Goal: Task Accomplishment & Management: Manage account settings

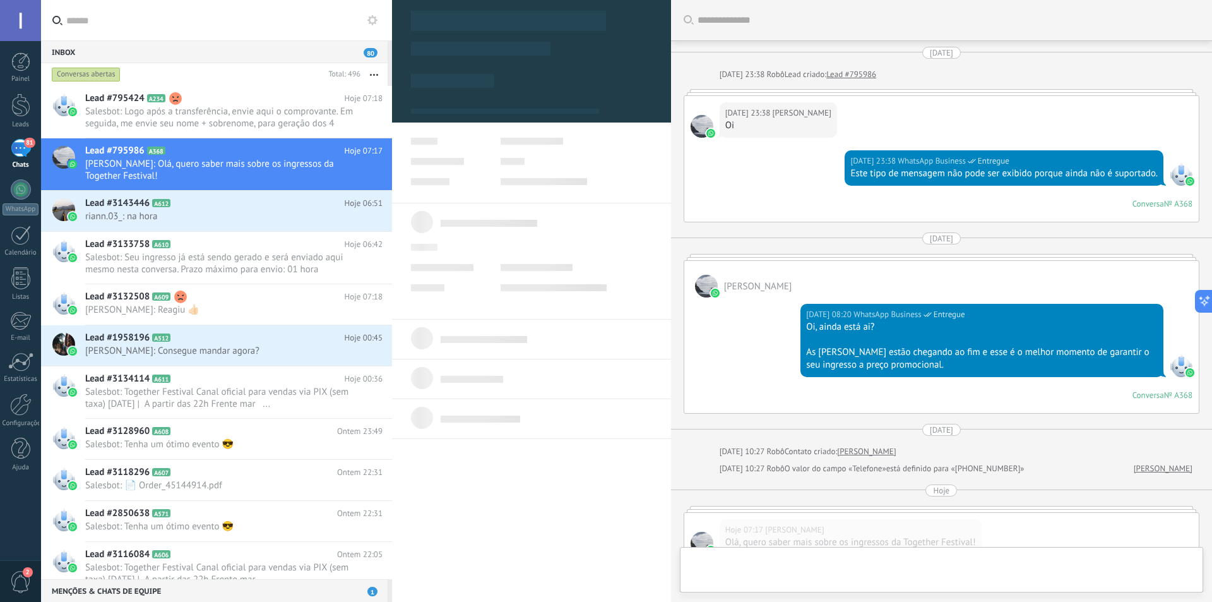
scroll to position [214, 0]
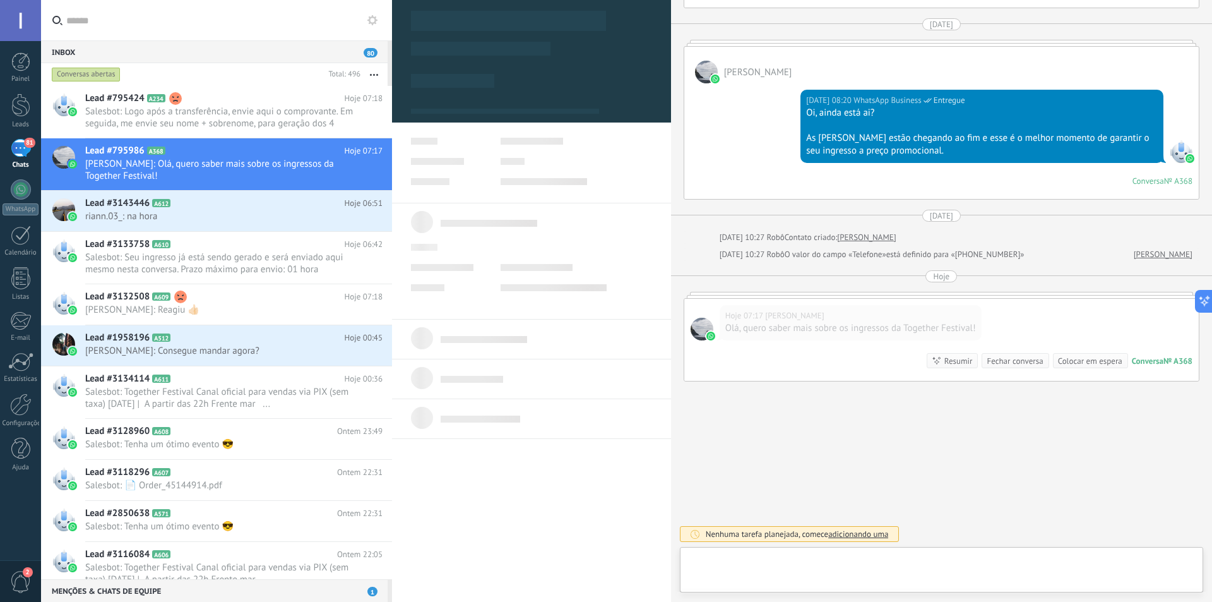
type textarea "**********"
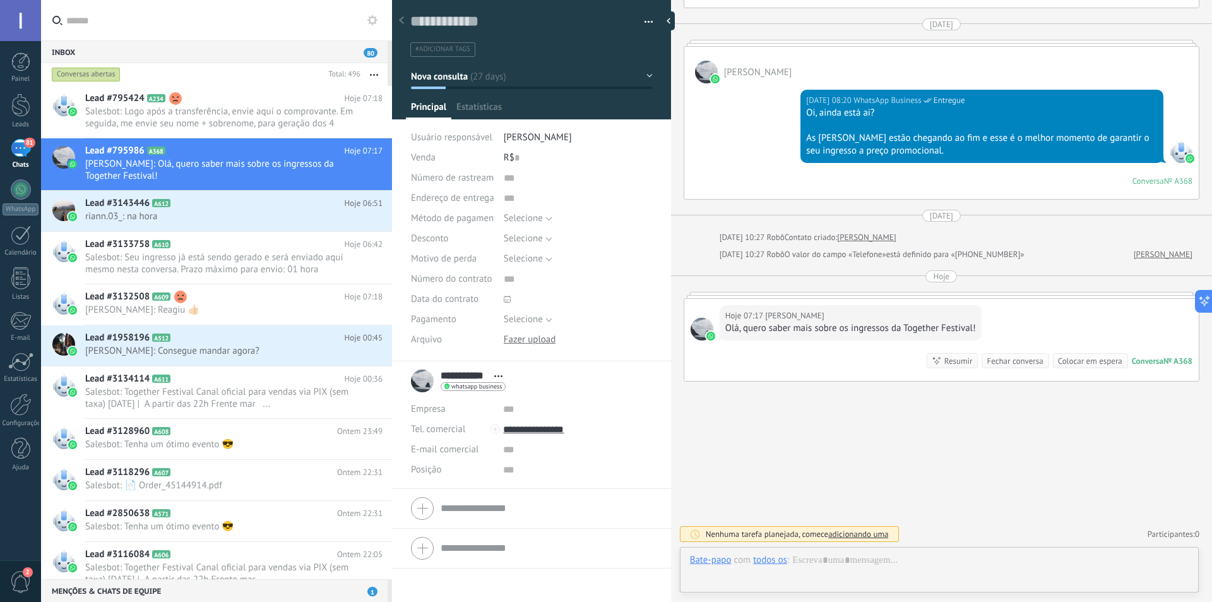
scroll to position [19, 0]
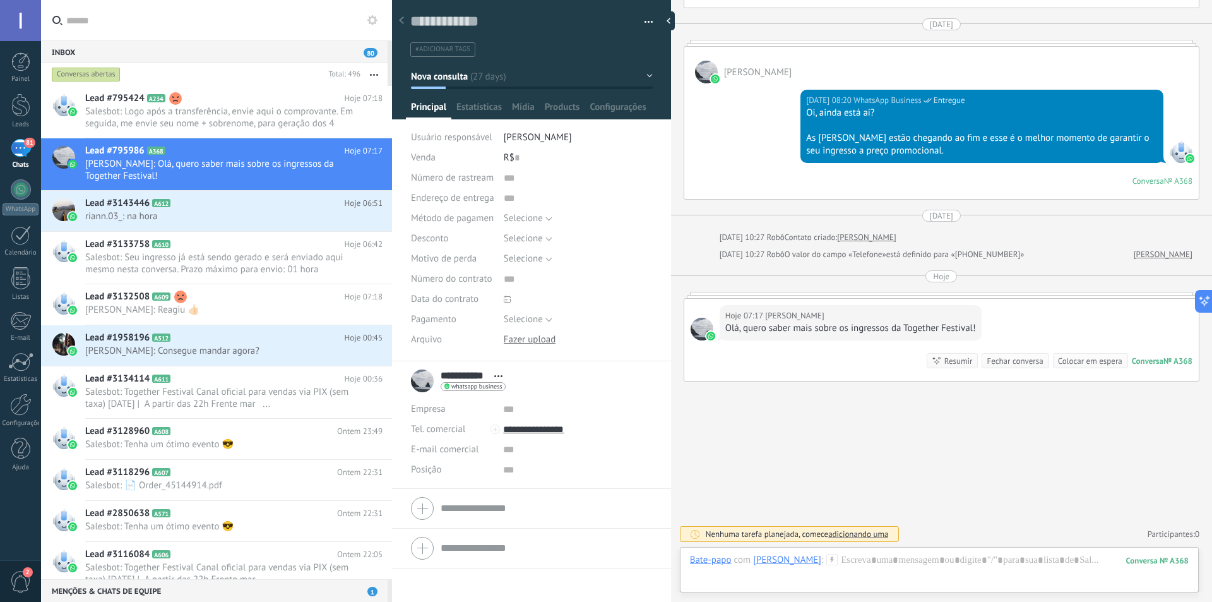
click at [927, 558] on div at bounding box center [939, 573] width 499 height 38
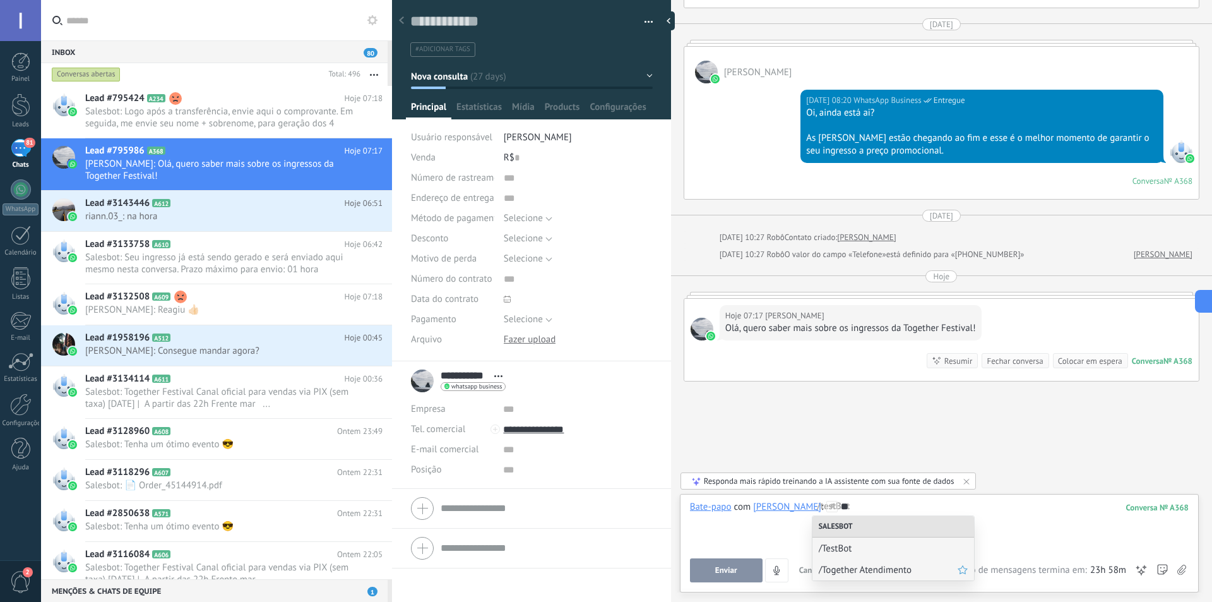
click at [907, 565] on span "/Together Atendimento" at bounding box center [888, 570] width 139 height 12
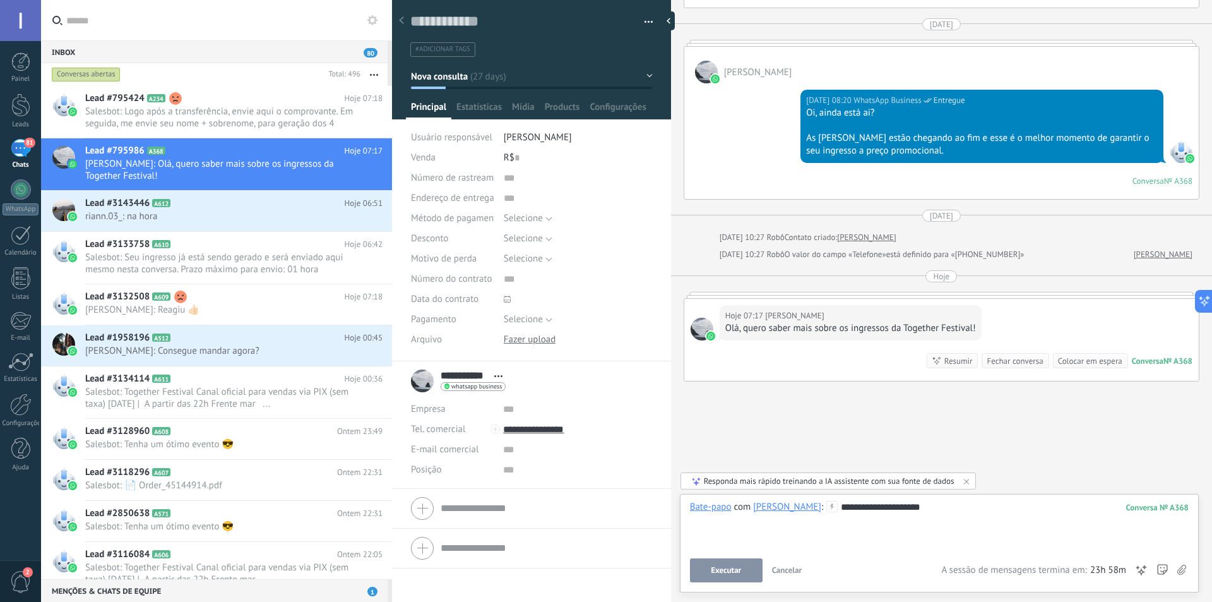
click at [723, 575] on span "Executar" at bounding box center [726, 570] width 30 height 9
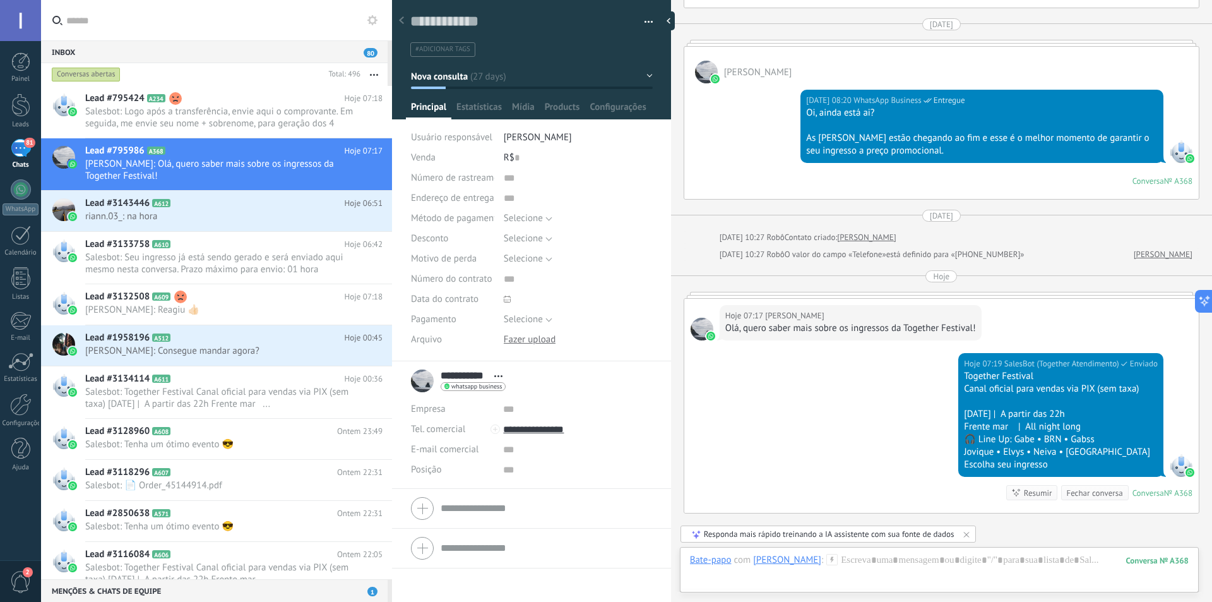
scroll to position [346, 0]
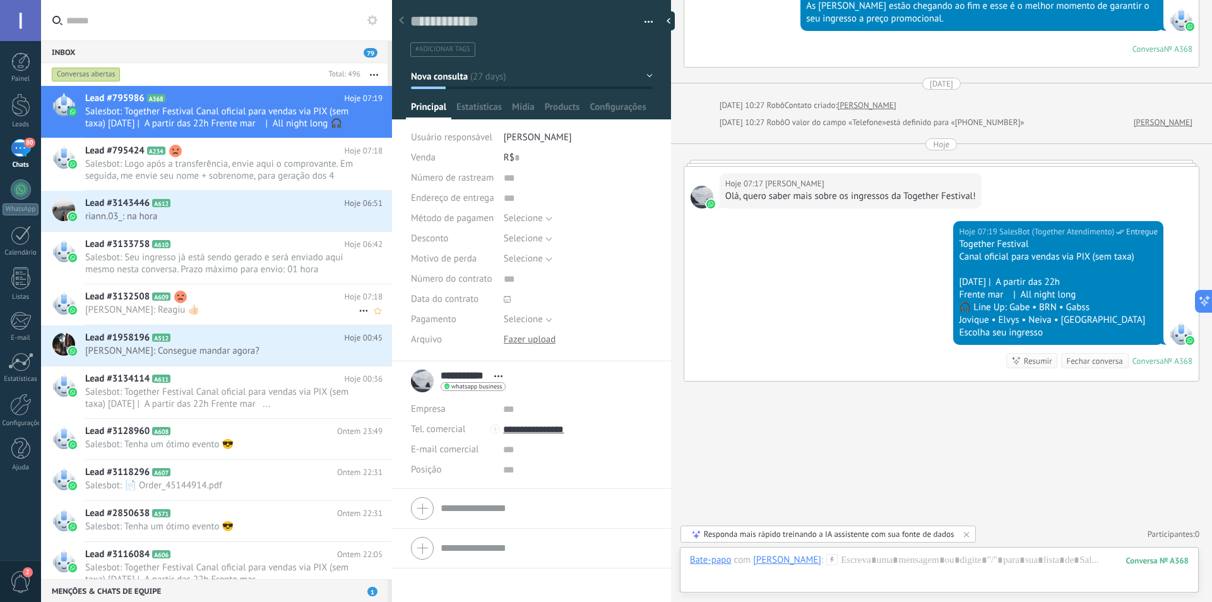
click at [222, 301] on h2 "Lead #3132508 A609" at bounding box center [214, 296] width 259 height 13
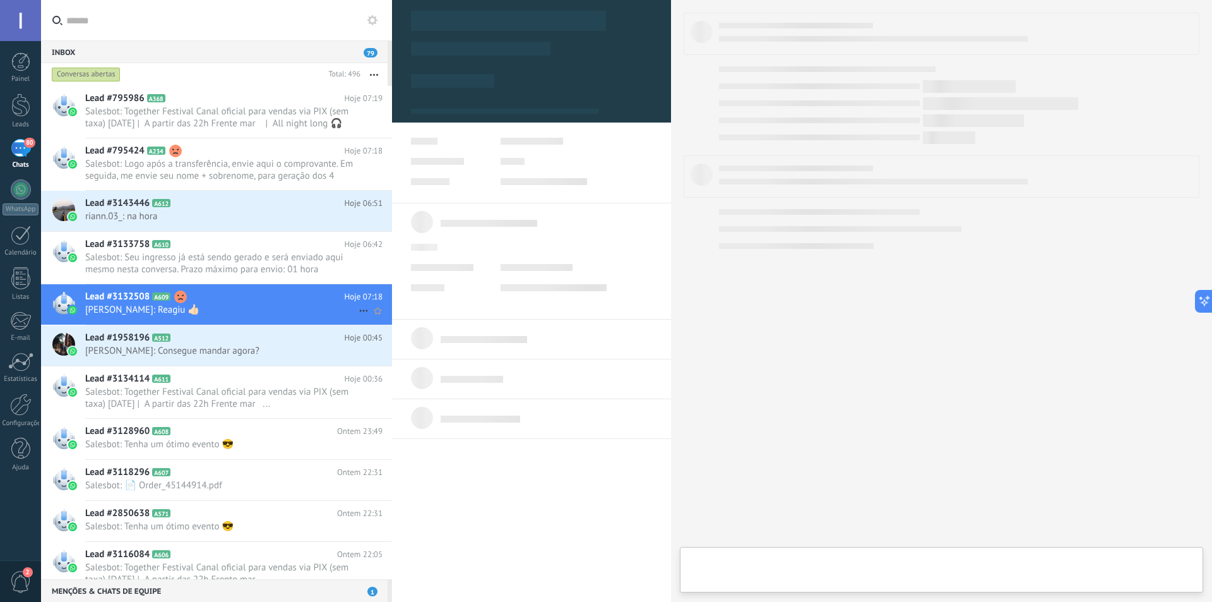
type textarea "**********"
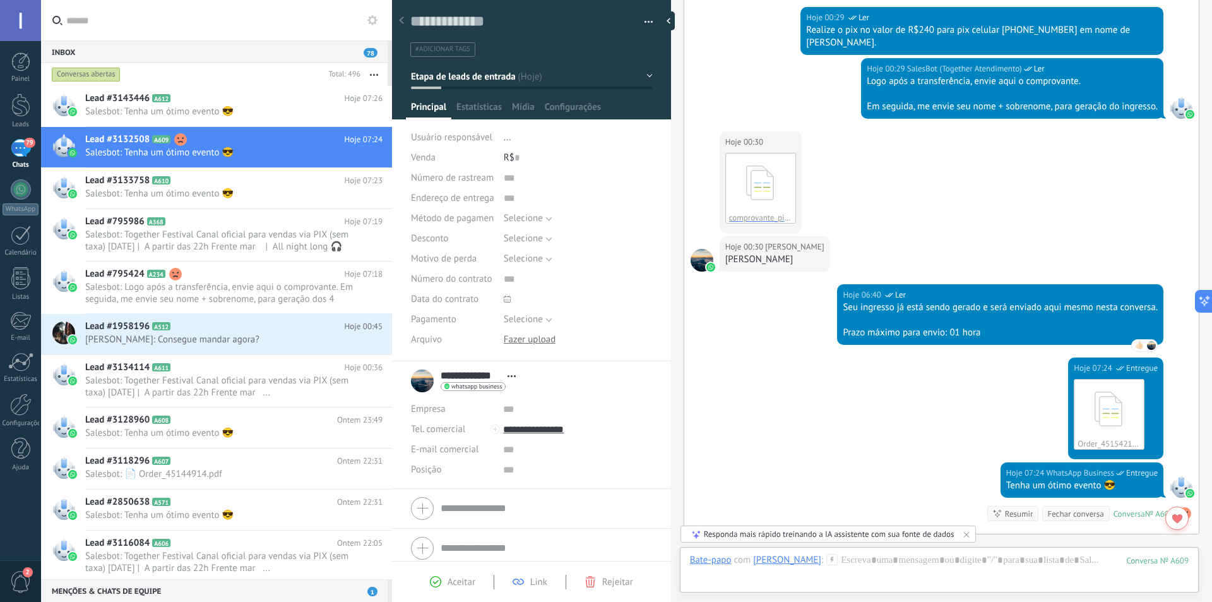
scroll to position [732, 0]
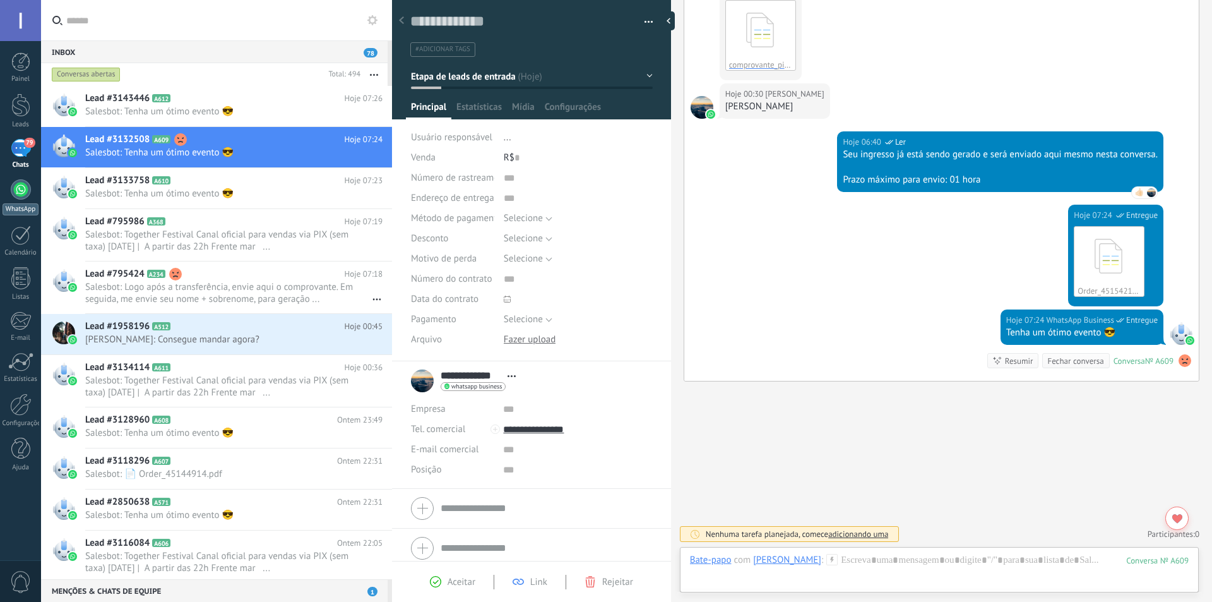
click at [20, 194] on div at bounding box center [21, 189] width 20 height 20
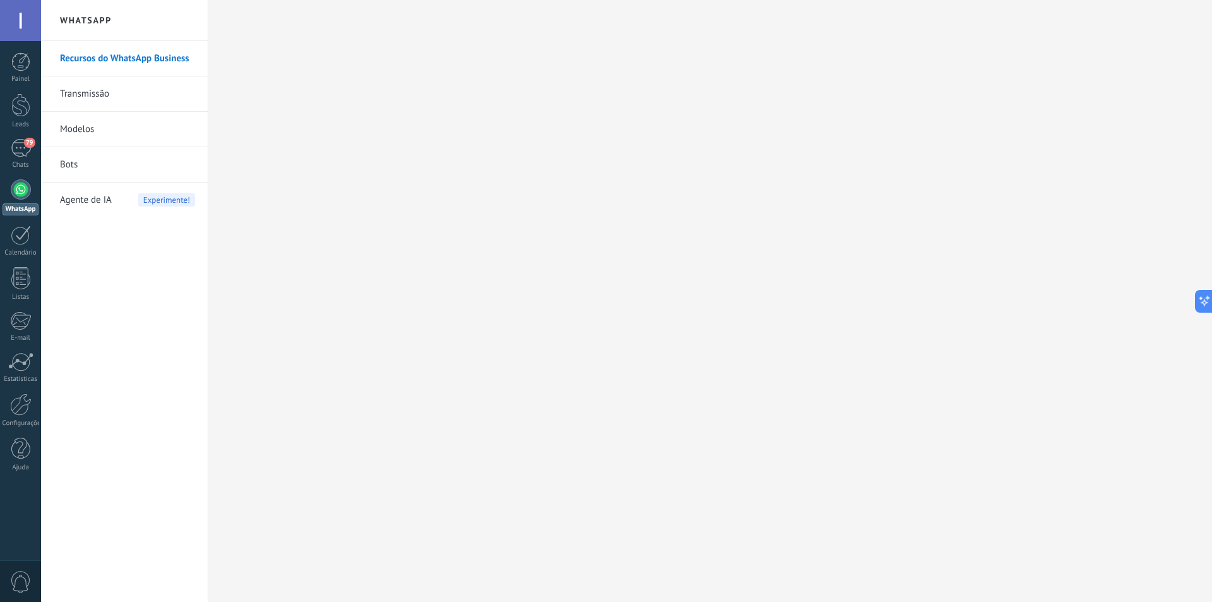
click at [84, 165] on link "Bots" at bounding box center [127, 164] width 135 height 35
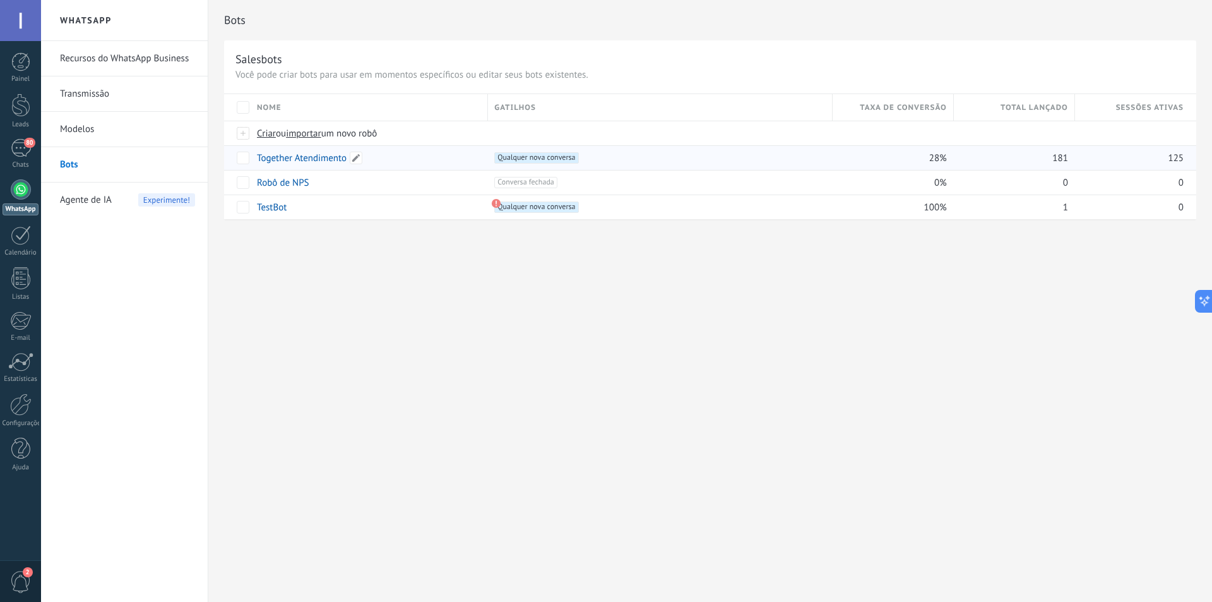
click at [314, 153] on link "Together Atendimento" at bounding box center [302, 158] width 90 height 12
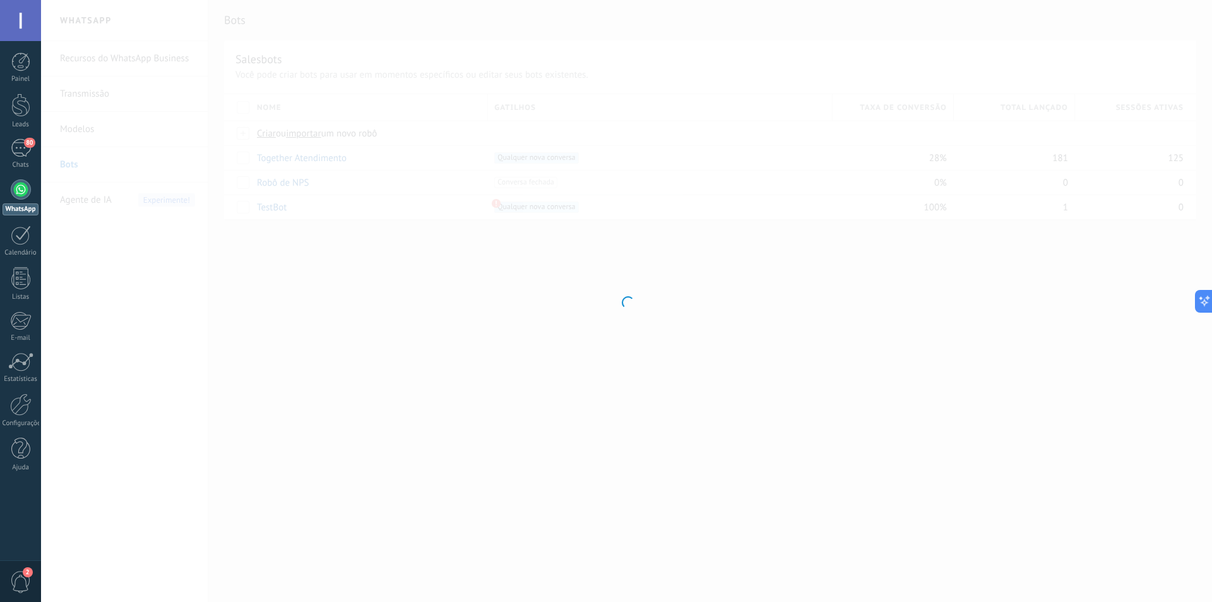
type input "**********"
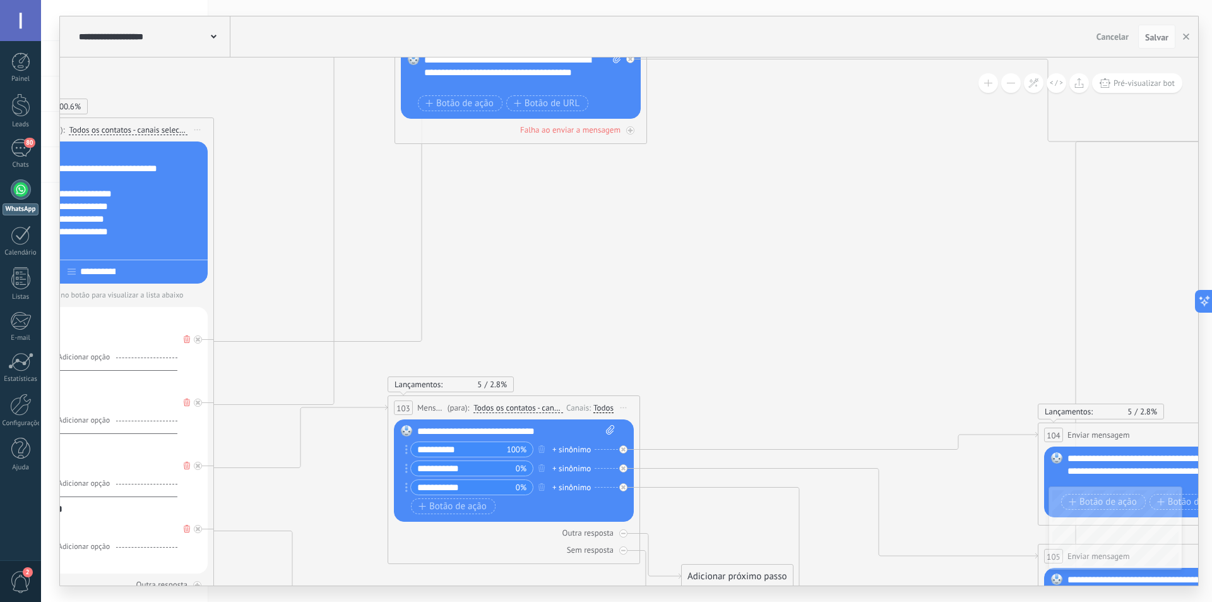
drag, startPoint x: 1052, startPoint y: 244, endPoint x: 460, endPoint y: 336, distance: 599.8
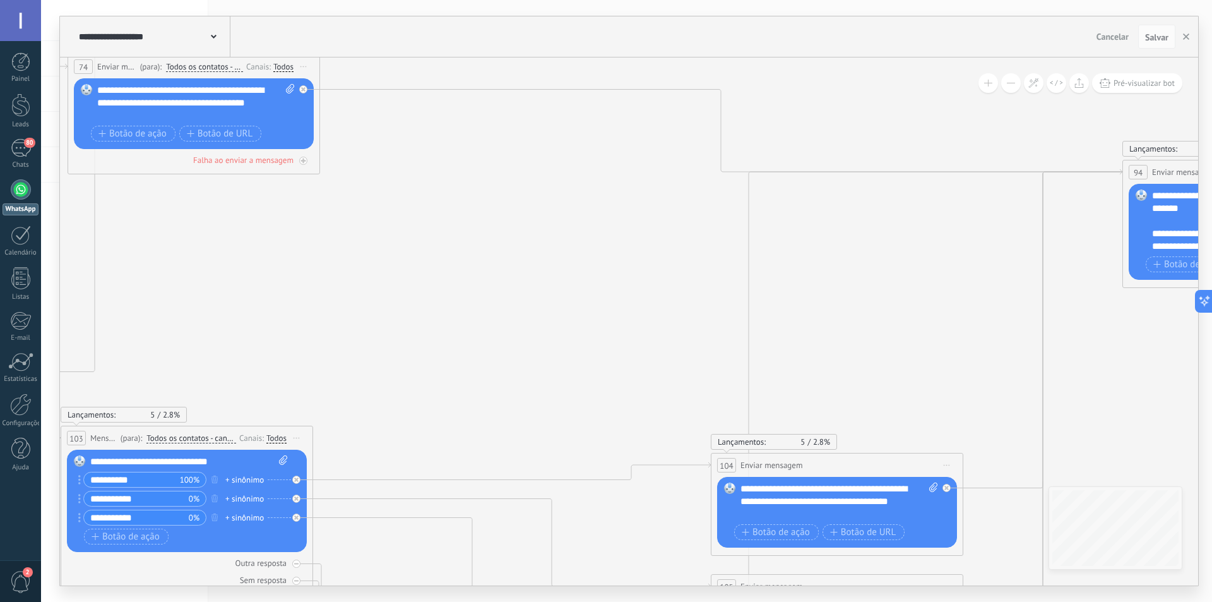
drag, startPoint x: 801, startPoint y: 302, endPoint x: 533, endPoint y: 290, distance: 268.0
click at [533, 290] on icon at bounding box center [1122, 160] width 3915 height 2099
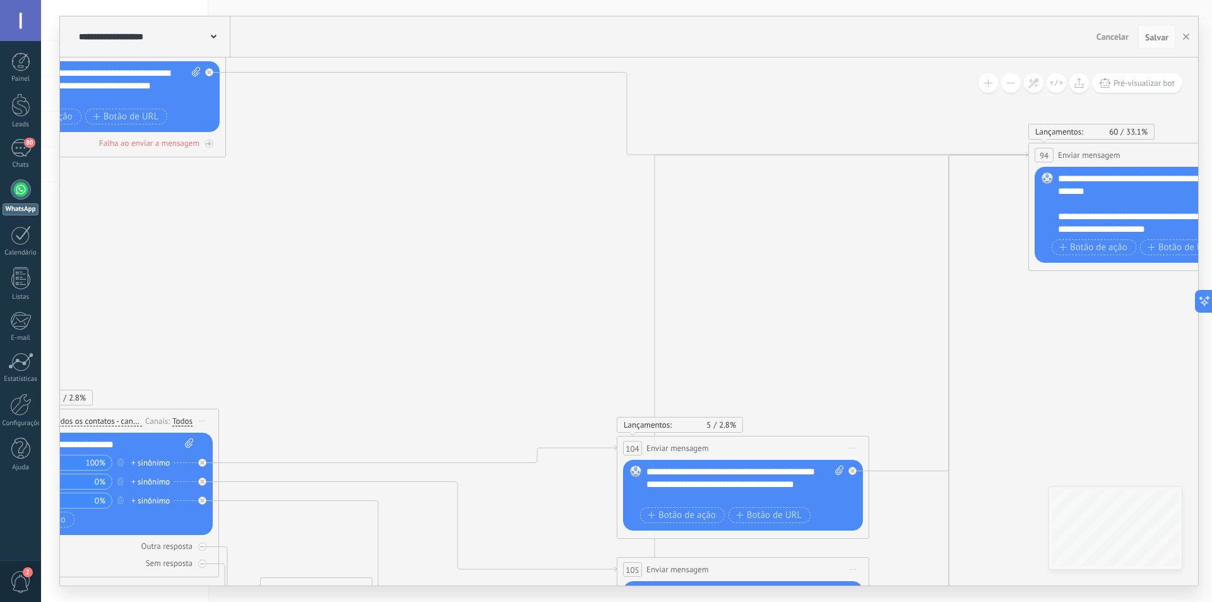
drag, startPoint x: 917, startPoint y: 319, endPoint x: 631, endPoint y: 323, distance: 286.0
click at [631, 323] on icon at bounding box center [1028, 143] width 3915 height 2099
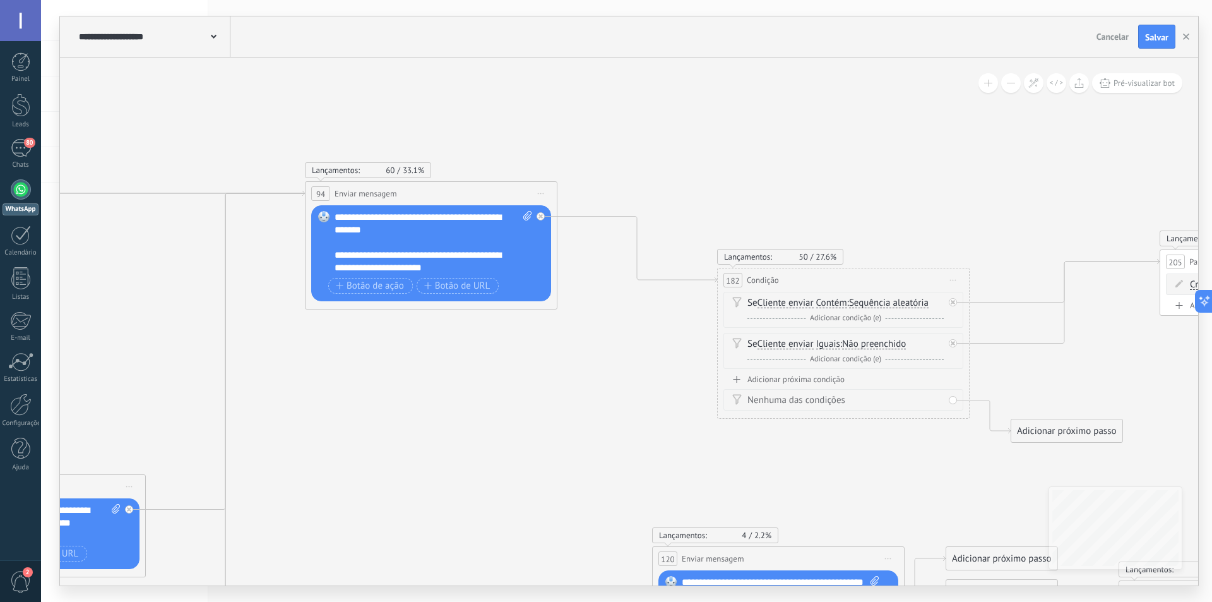
drag, startPoint x: 980, startPoint y: 340, endPoint x: 542, endPoint y: 375, distance: 440.1
click at [542, 375] on icon "34 List Message (WhatsApp)" at bounding box center [304, 149] width 3915 height 2032
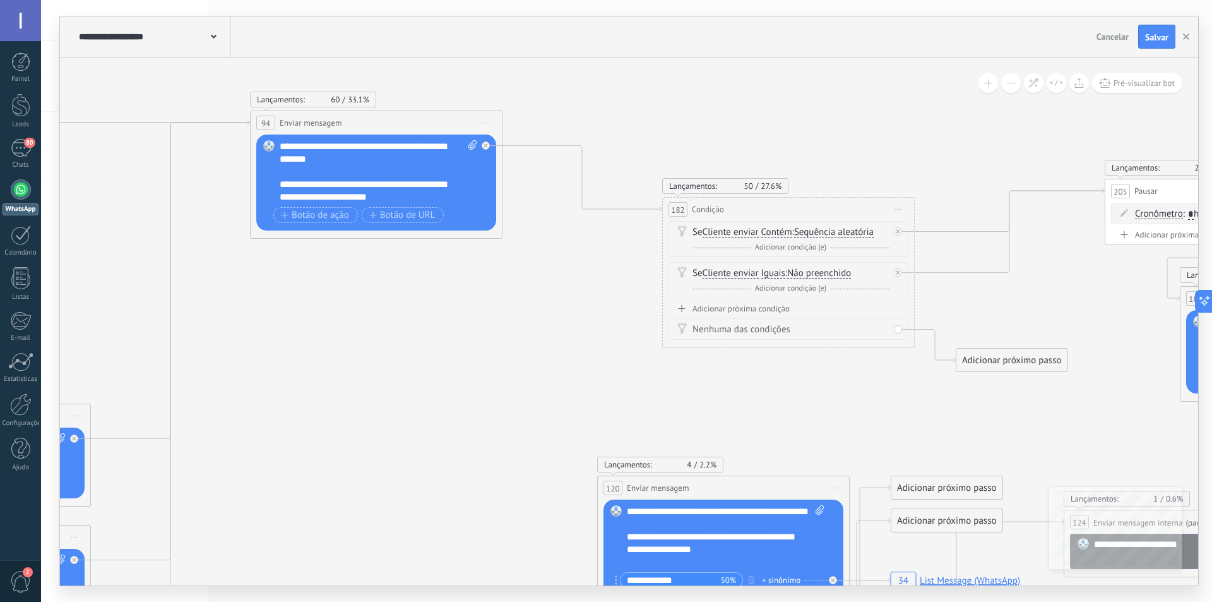
drag, startPoint x: 614, startPoint y: 428, endPoint x: 553, endPoint y: 348, distance: 100.9
click at [553, 348] on icon "34 List Message (WhatsApp)" at bounding box center [249, 78] width 3915 height 2032
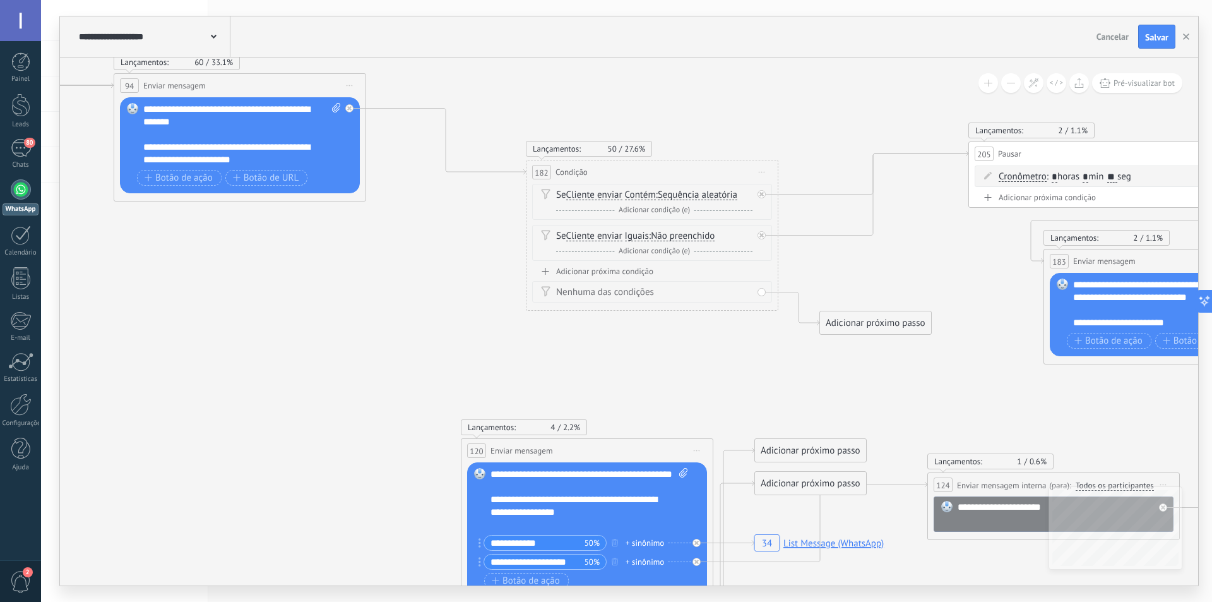
drag, startPoint x: 303, startPoint y: 349, endPoint x: 162, endPoint y: 341, distance: 141.7
click at [160, 338] on icon "34 List Message (WhatsApp)" at bounding box center [113, 74] width 3915 height 2099
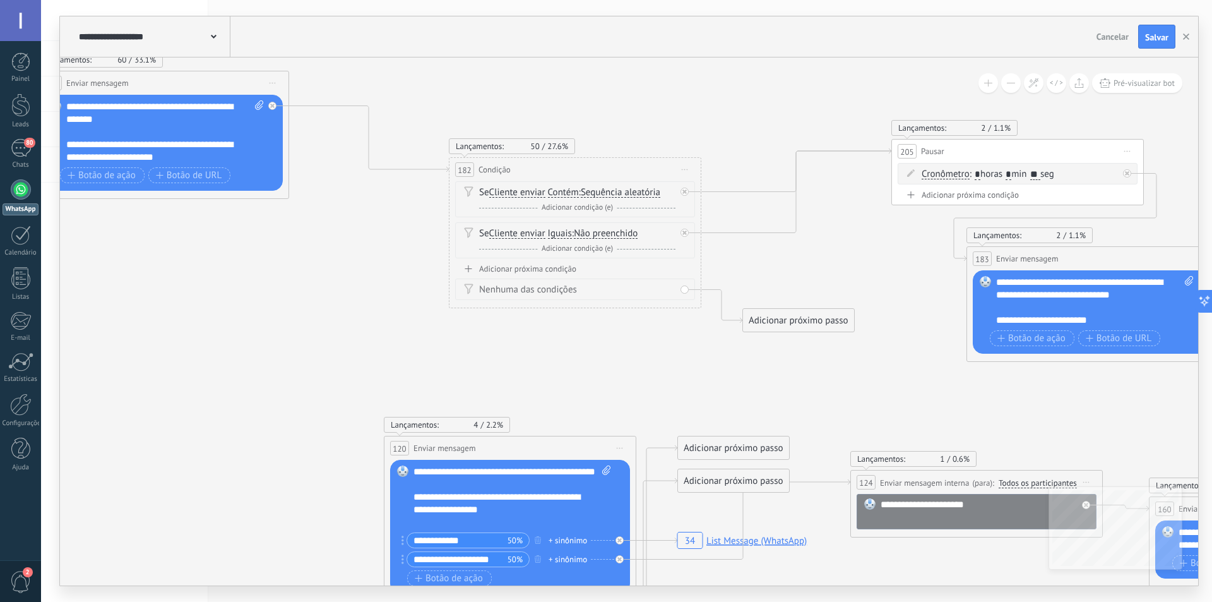
click at [1040, 174] on input "**" at bounding box center [1035, 175] width 10 height 10
click at [883, 238] on icon "34 List Message (WhatsApp)" at bounding box center [36, 71] width 3915 height 2099
drag, startPoint x: 1043, startPoint y: 176, endPoint x: 1051, endPoint y: 172, distance: 8.2
click at [1040, 172] on input "**" at bounding box center [1035, 175] width 10 height 10
click at [905, 253] on icon "34 List Message (WhatsApp)" at bounding box center [36, 71] width 3915 height 2099
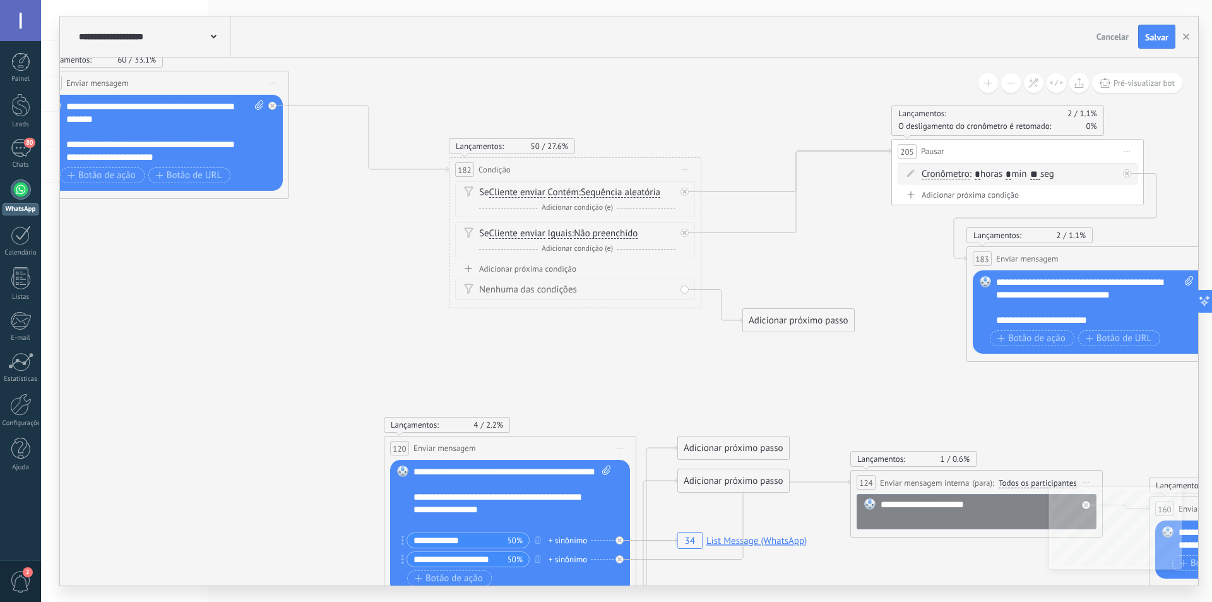
drag, startPoint x: 1043, startPoint y: 174, endPoint x: 1052, endPoint y: 176, distance: 9.0
click at [1040, 176] on input "**" at bounding box center [1035, 175] width 10 height 10
type input "**"
click at [910, 270] on icon "34 List Message (WhatsApp)" at bounding box center [36, 71] width 3915 height 2099
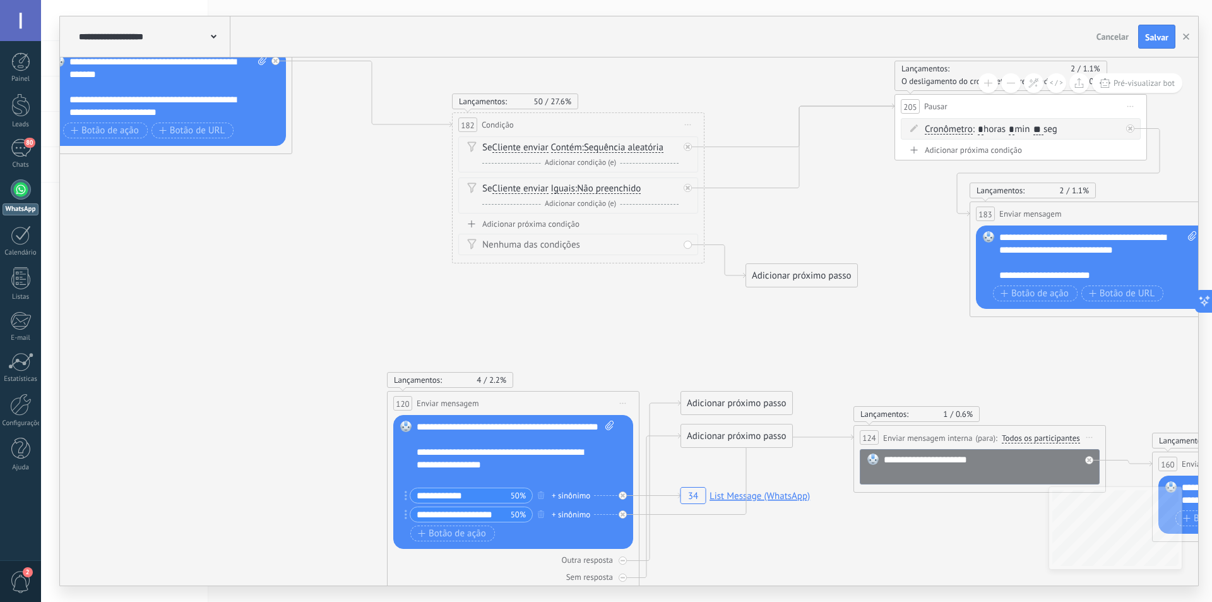
drag, startPoint x: 876, startPoint y: 250, endPoint x: 945, endPoint y: 243, distance: 69.8
click at [944, 242] on icon "34 List Message (WhatsApp)" at bounding box center [39, 26] width 3915 height 2099
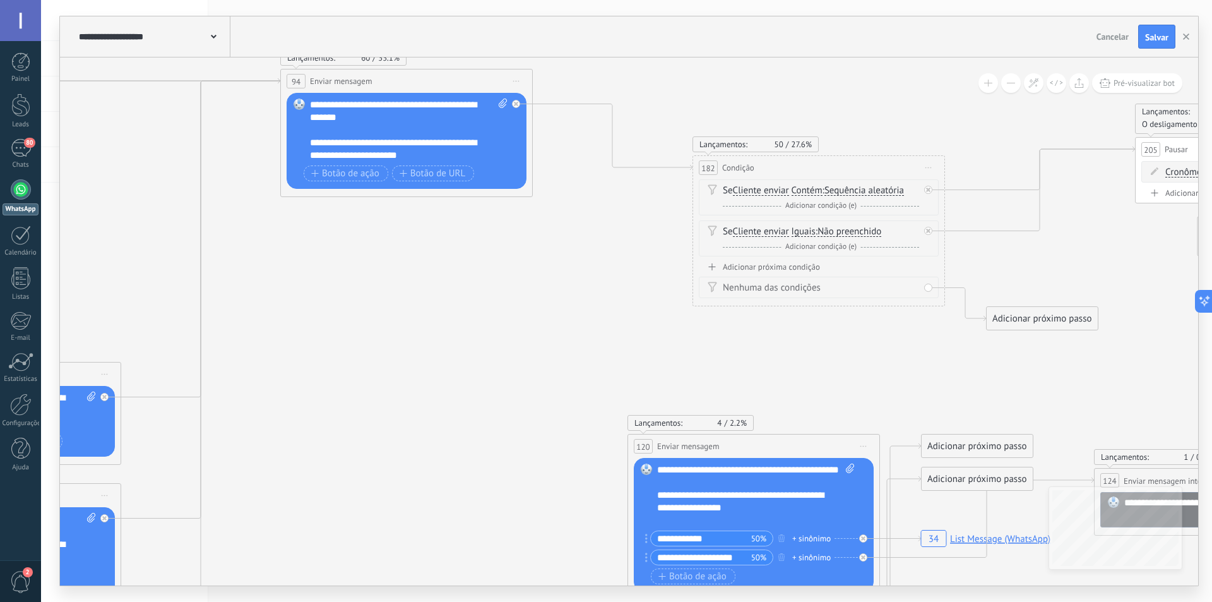
drag, startPoint x: 379, startPoint y: 325, endPoint x: 730, endPoint y: 339, distance: 350.7
click at [741, 336] on icon "34 List Message (WhatsApp)" at bounding box center [280, 69] width 3915 height 2099
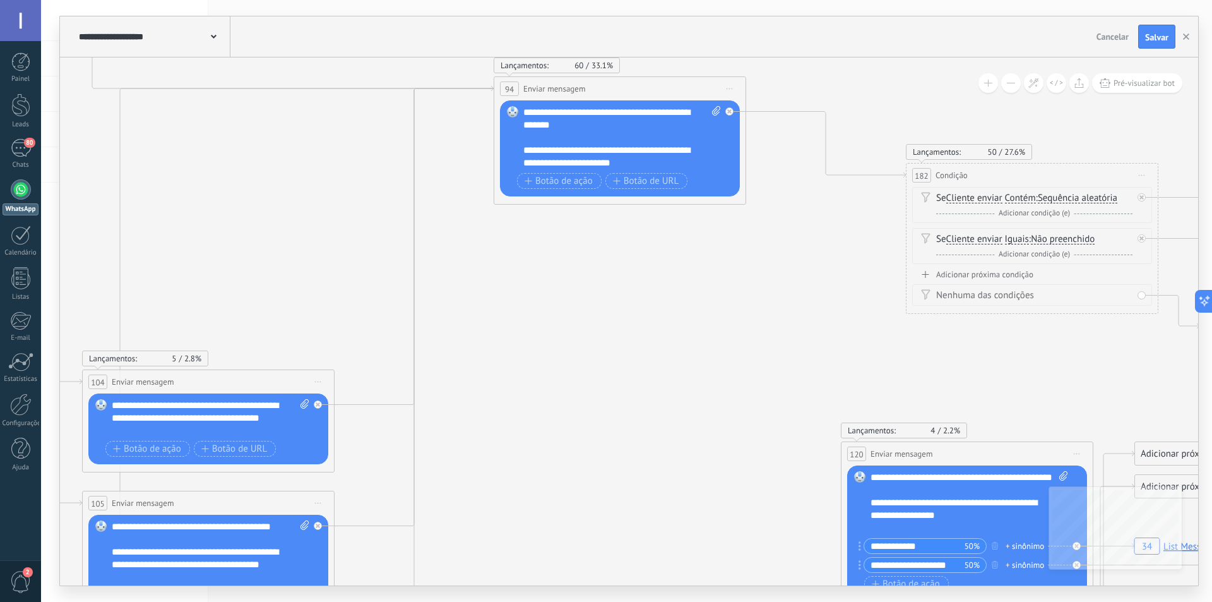
drag, startPoint x: 586, startPoint y: 345, endPoint x: 769, endPoint y: 412, distance: 195.1
click at [769, 412] on icon "34 List Message (WhatsApp)" at bounding box center [493, 77] width 3915 height 2099
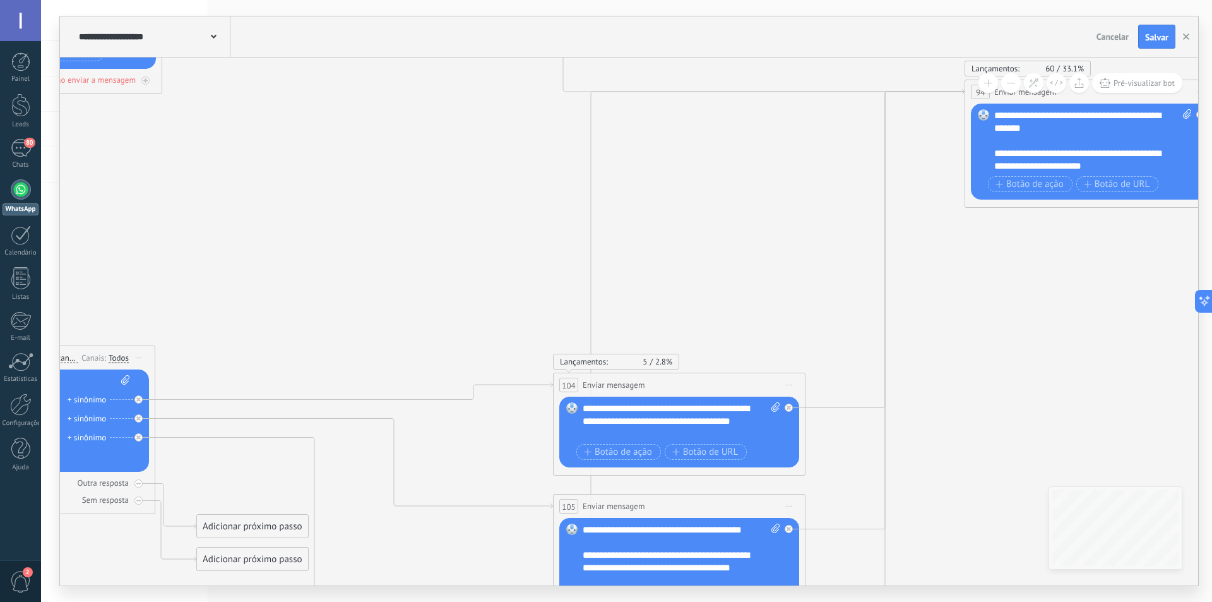
drag, startPoint x: 511, startPoint y: 255, endPoint x: 750, endPoint y: 343, distance: 255.1
click at [754, 343] on icon "34 List Message (WhatsApp)" at bounding box center [964, 80] width 3915 height 2099
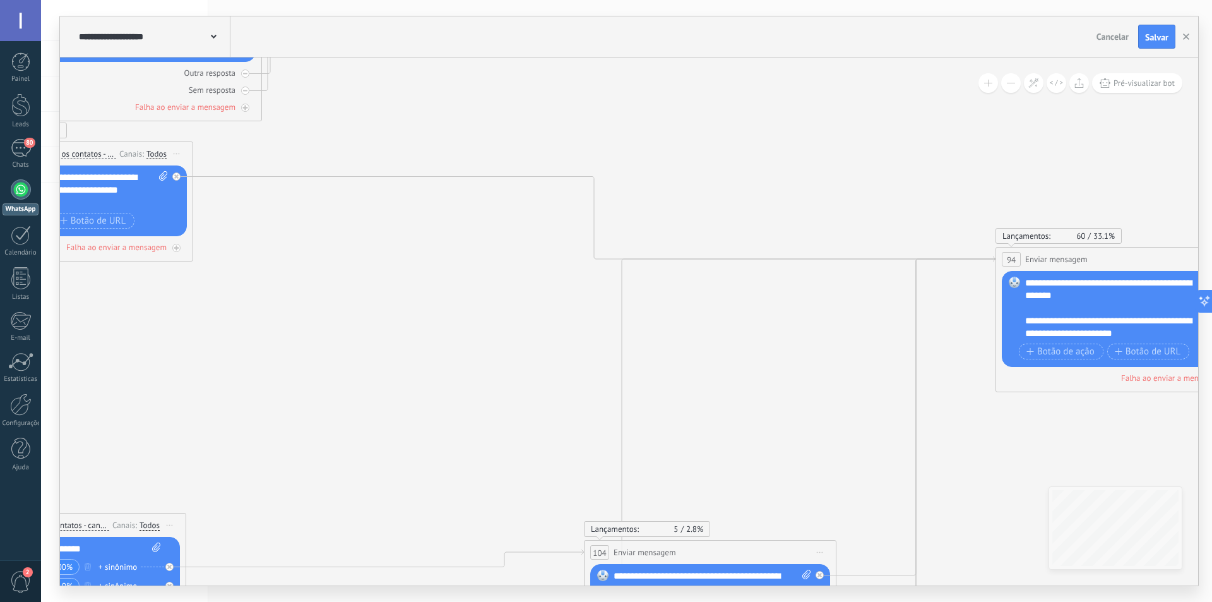
drag, startPoint x: 407, startPoint y: 237, endPoint x: 361, endPoint y: 354, distance: 126.1
click at [348, 361] on icon "34 List Message (WhatsApp)" at bounding box center [995, 214] width 3915 height 2032
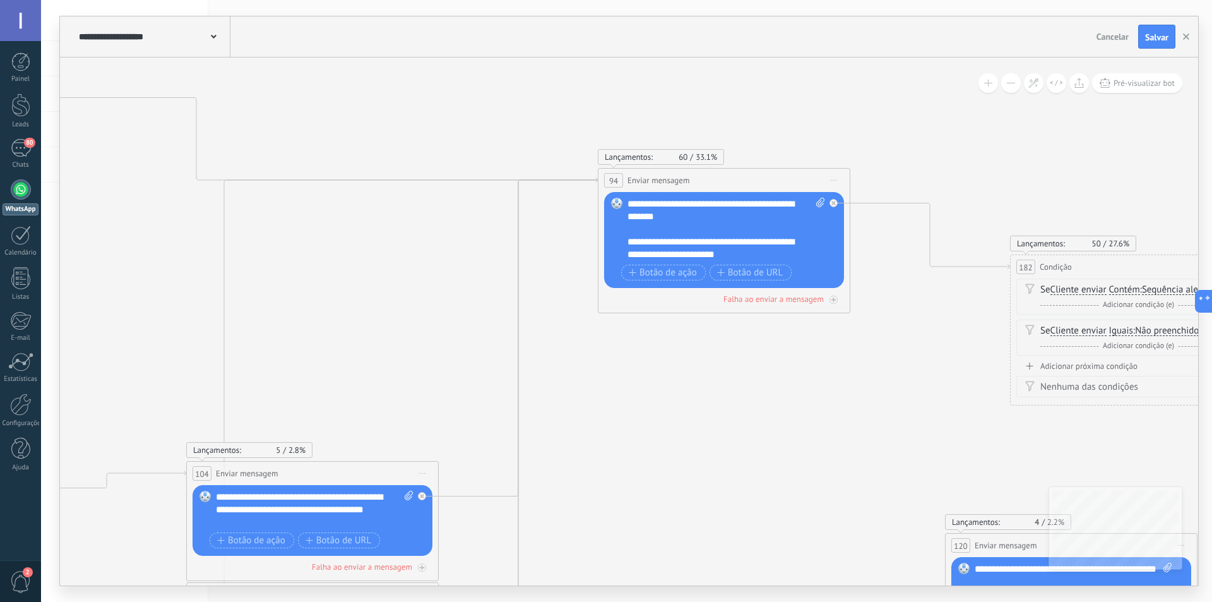
drag, startPoint x: 682, startPoint y: 412, endPoint x: 600, endPoint y: 394, distance: 84.1
click at [600, 394] on icon "34 List Message (WhatsApp)" at bounding box center [597, 135] width 3915 height 2032
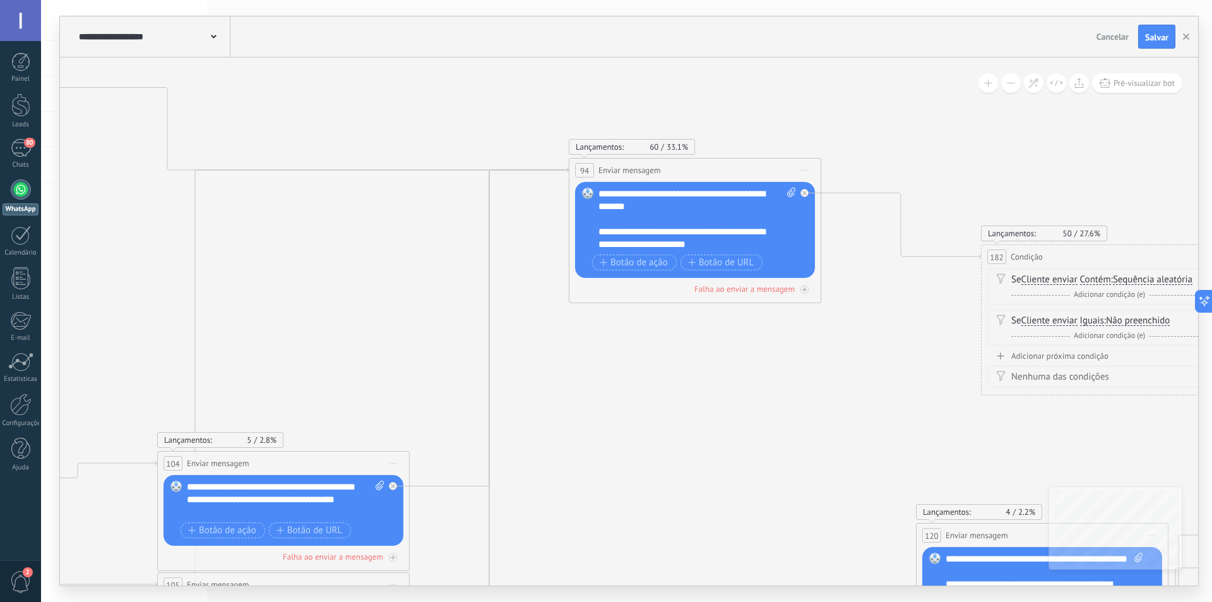
drag, startPoint x: 830, startPoint y: 411, endPoint x: 602, endPoint y: 366, distance: 231.7
click at [583, 388] on icon "34 List Message (WhatsApp)" at bounding box center [568, 125] width 3915 height 2032
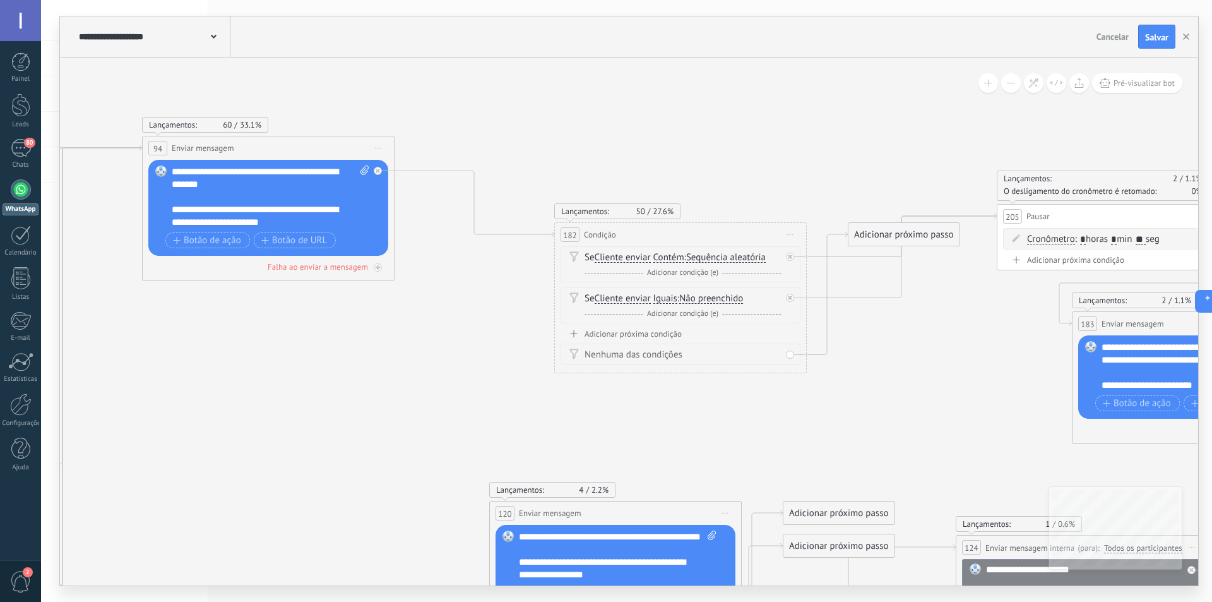
drag, startPoint x: 984, startPoint y: 169, endPoint x: 804, endPoint y: 169, distance: 180.6
click at [804, 169] on icon "34 List Message (WhatsApp)" at bounding box center [141, 103] width 3915 height 2032
click at [789, 300] on div at bounding box center [790, 298] width 8 height 8
click at [1159, 40] on span "Salvar" at bounding box center [1156, 37] width 23 height 9
click at [16, 153] on div "80" at bounding box center [21, 148] width 20 height 18
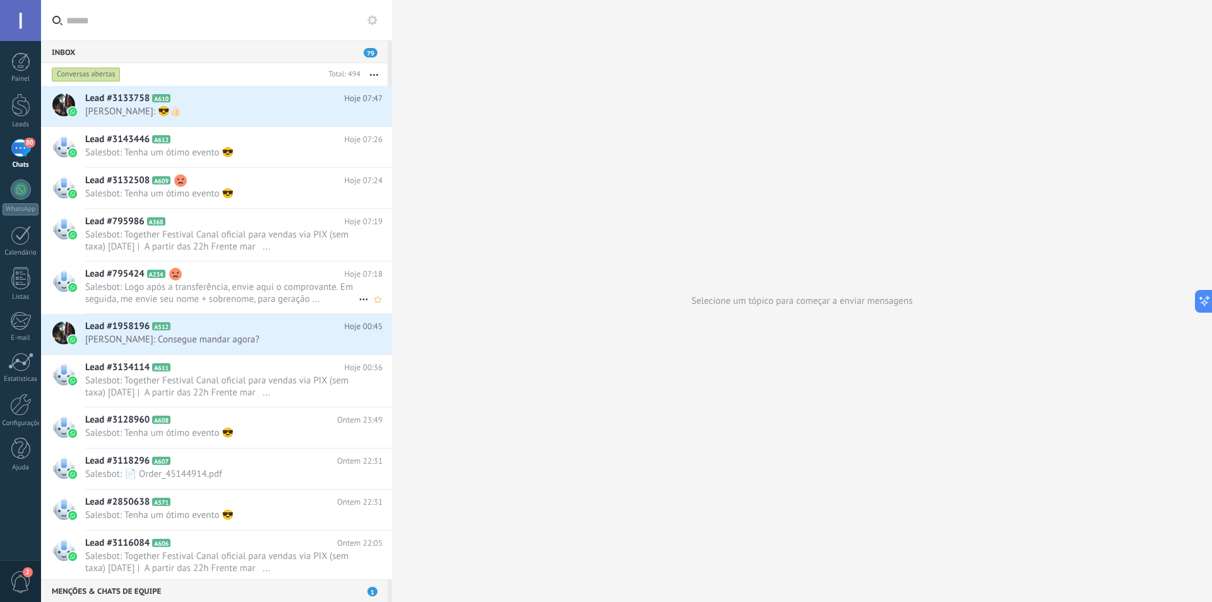
click at [218, 301] on span "Salesbot: Logo após a transferência, envie aqui o comprovante. Em seguida, me e…" at bounding box center [221, 293] width 273 height 24
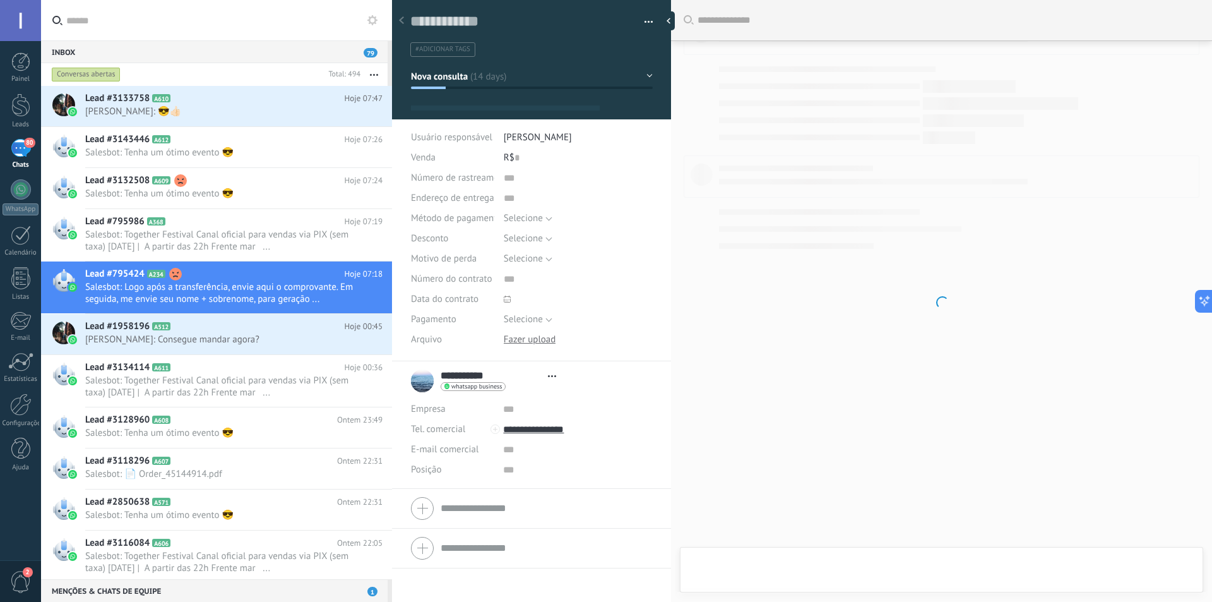
type textarea "**********"
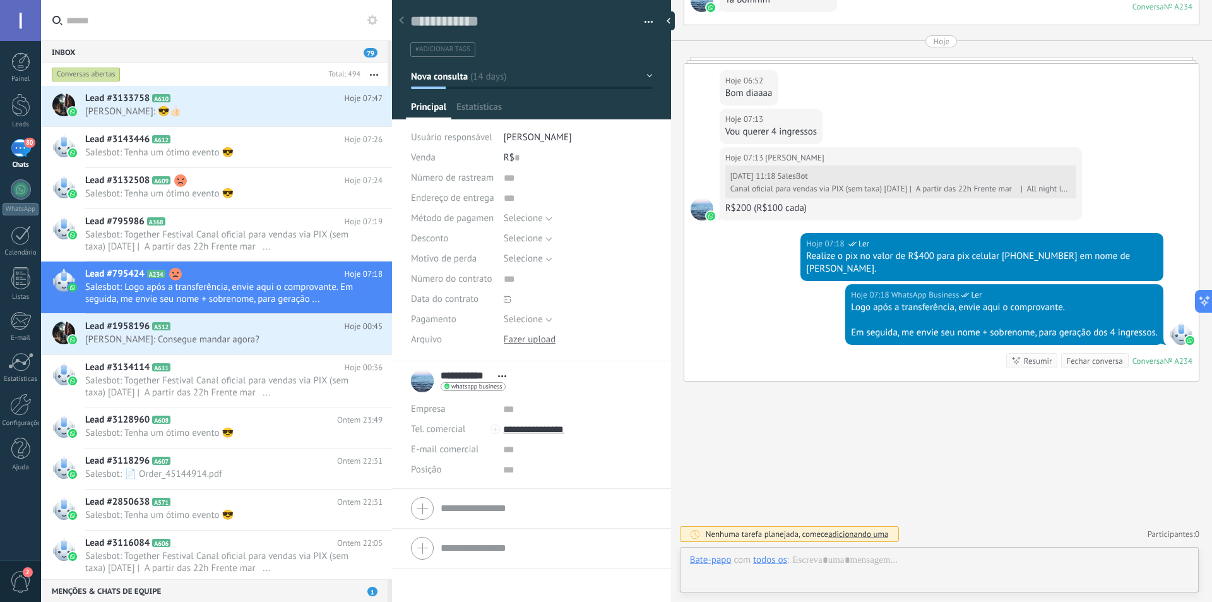
scroll to position [19, 0]
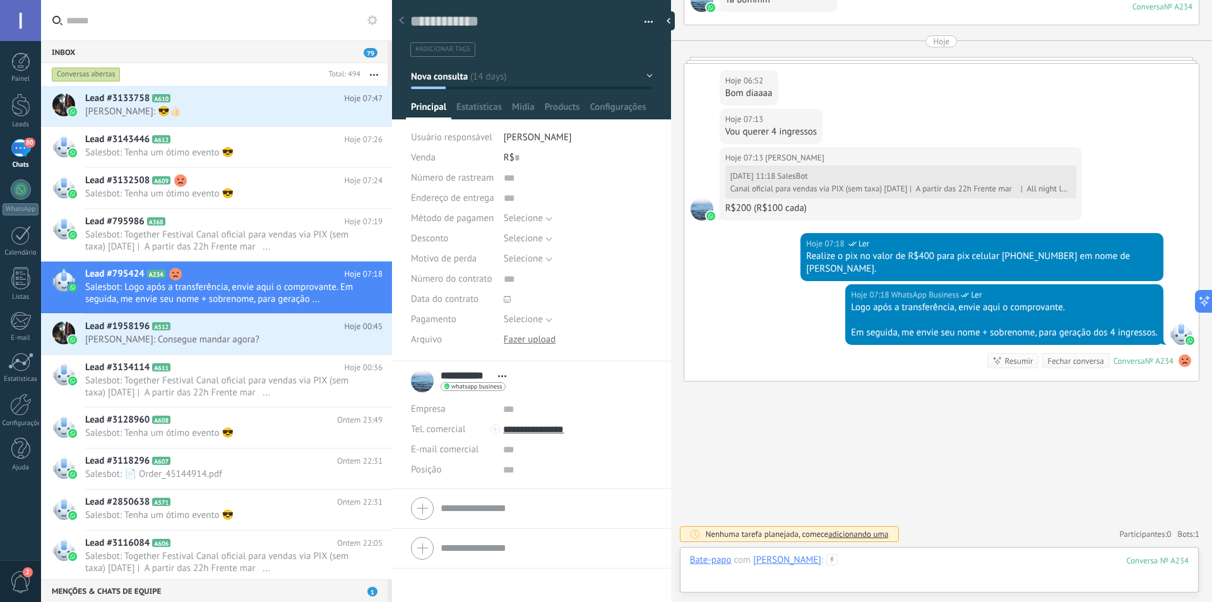
click at [925, 564] on div at bounding box center [939, 573] width 499 height 38
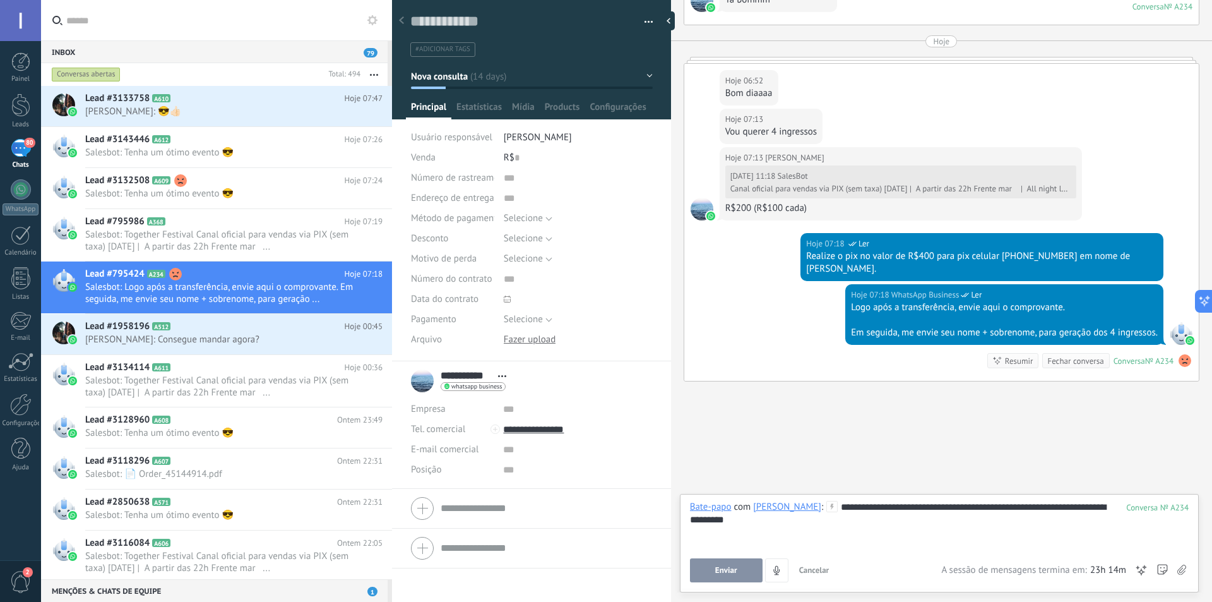
click at [735, 561] on button "Enviar" at bounding box center [726, 570] width 73 height 24
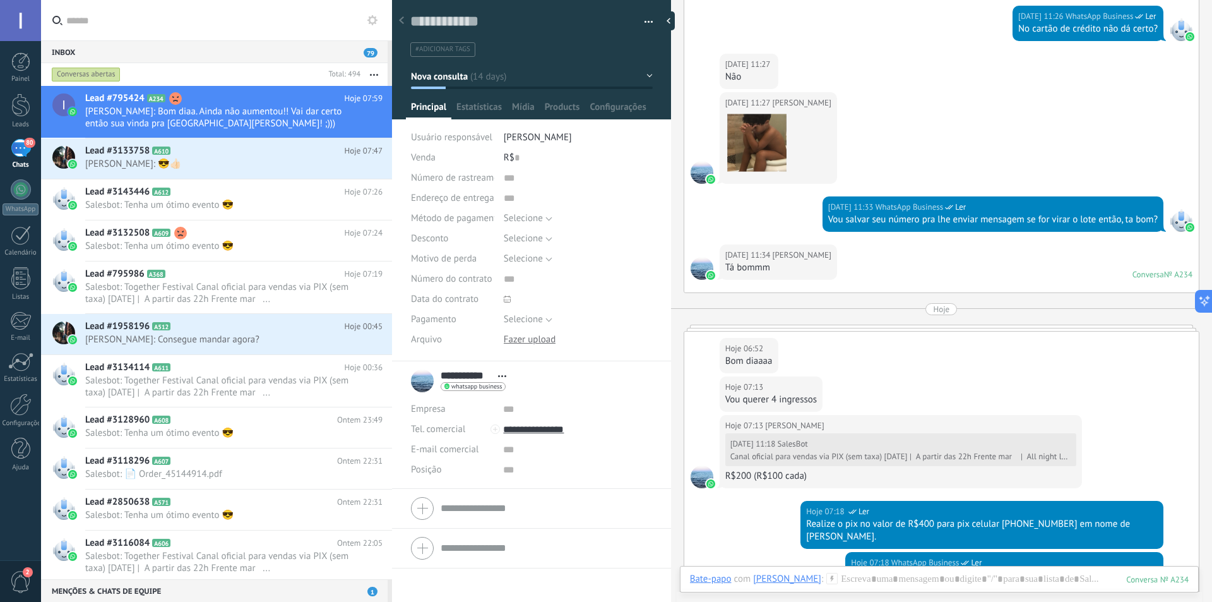
scroll to position [905, 0]
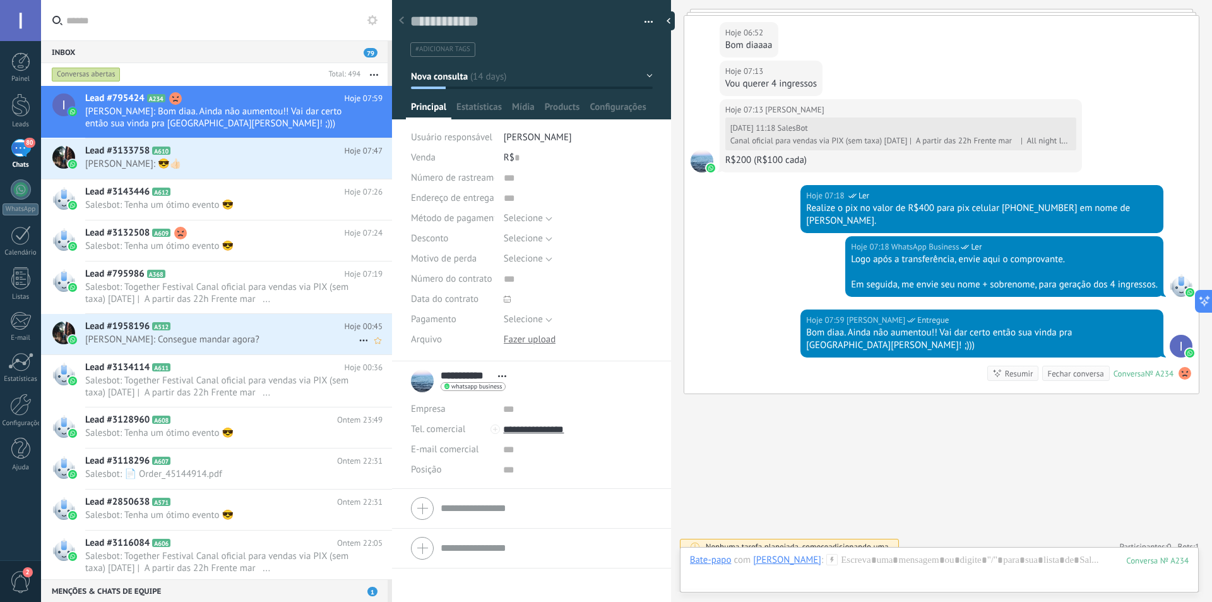
click at [246, 341] on span "[PERSON_NAME]: Consegue mandar agora?" at bounding box center [221, 339] width 273 height 12
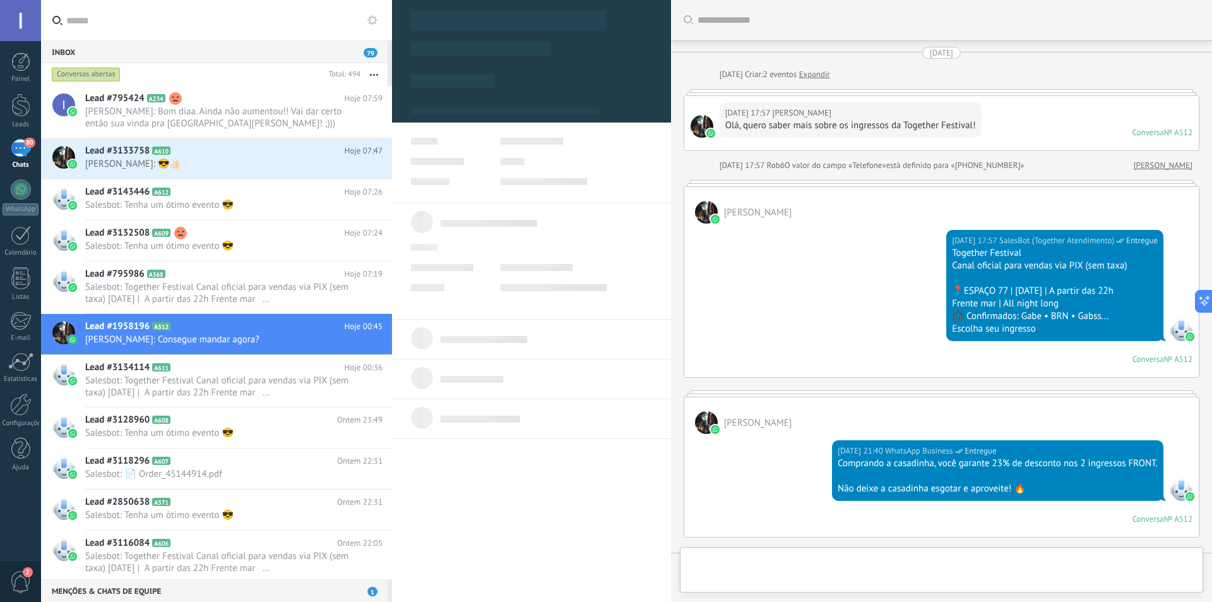
type textarea "**********"
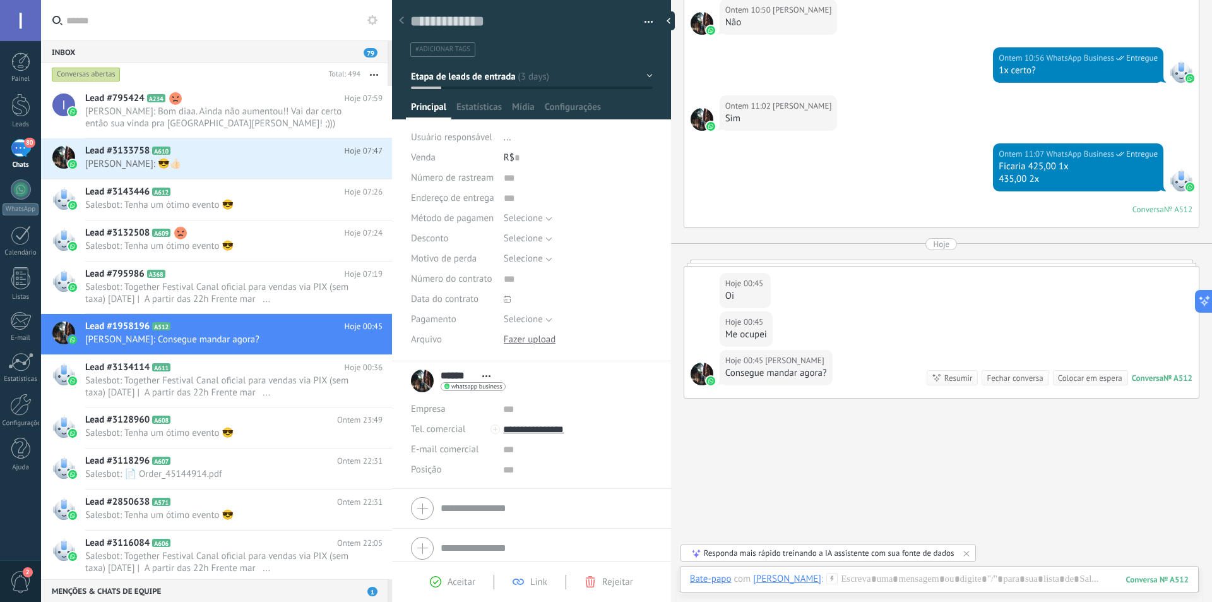
scroll to position [886, 0]
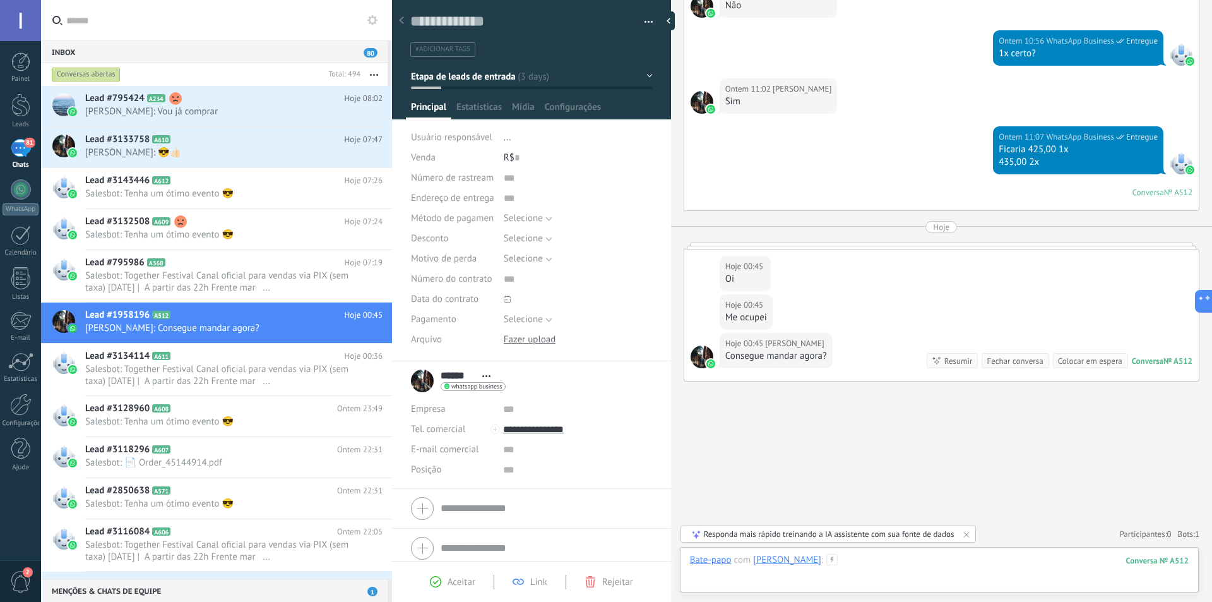
click at [876, 560] on div at bounding box center [939, 573] width 499 height 38
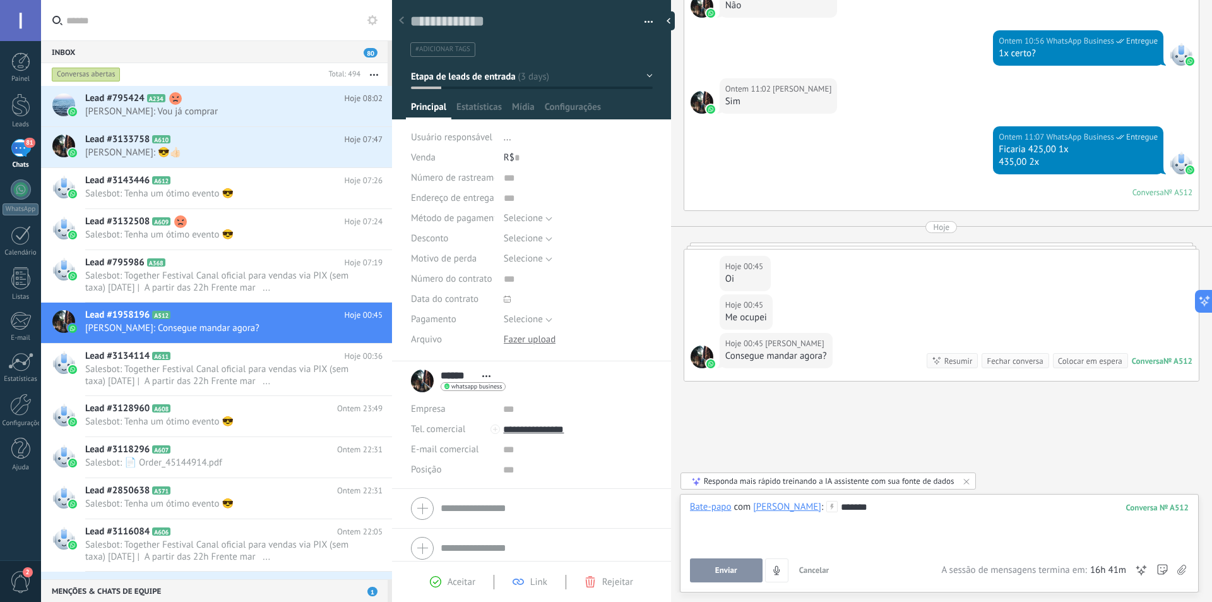
click at [723, 575] on button "Enviar" at bounding box center [726, 570] width 73 height 24
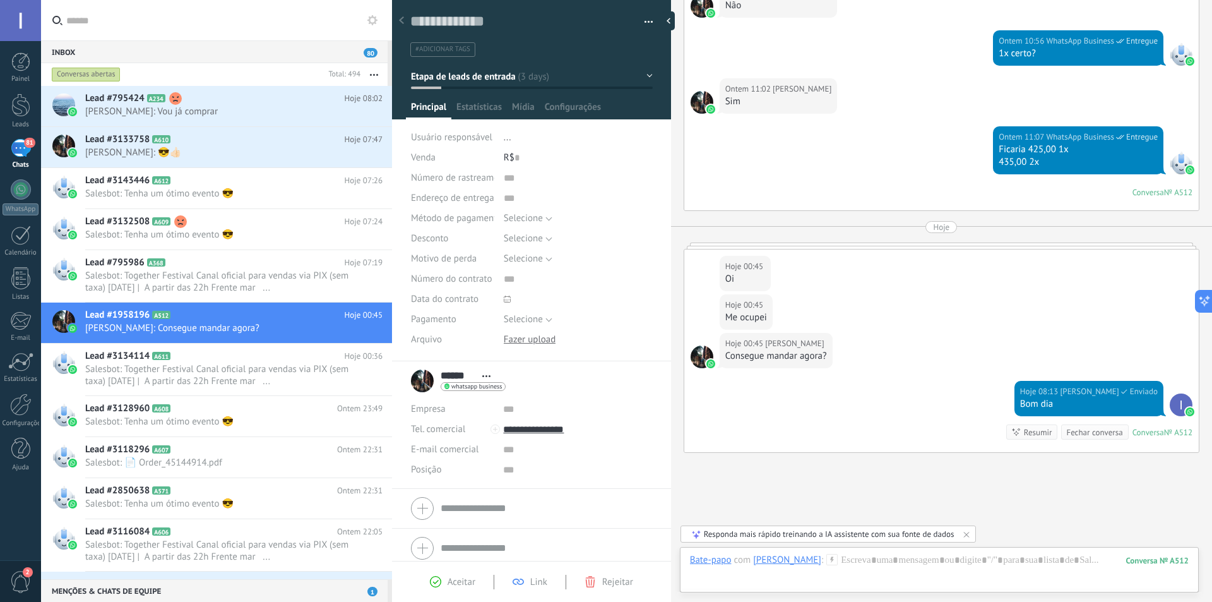
scroll to position [957, 0]
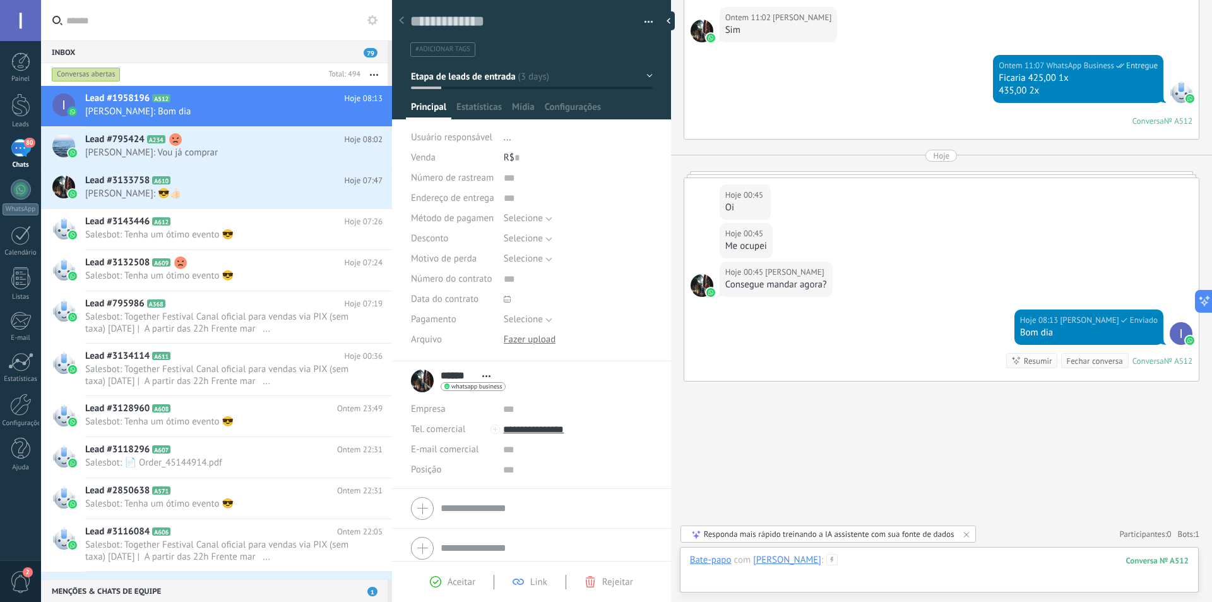
click at [870, 568] on div at bounding box center [939, 573] width 499 height 38
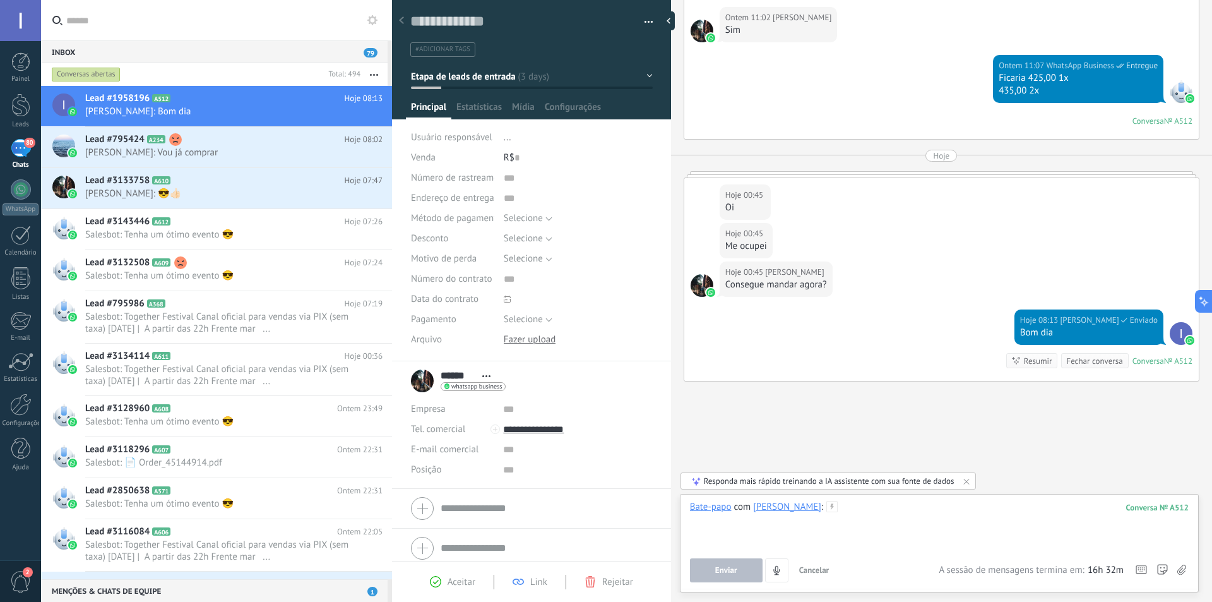
paste div
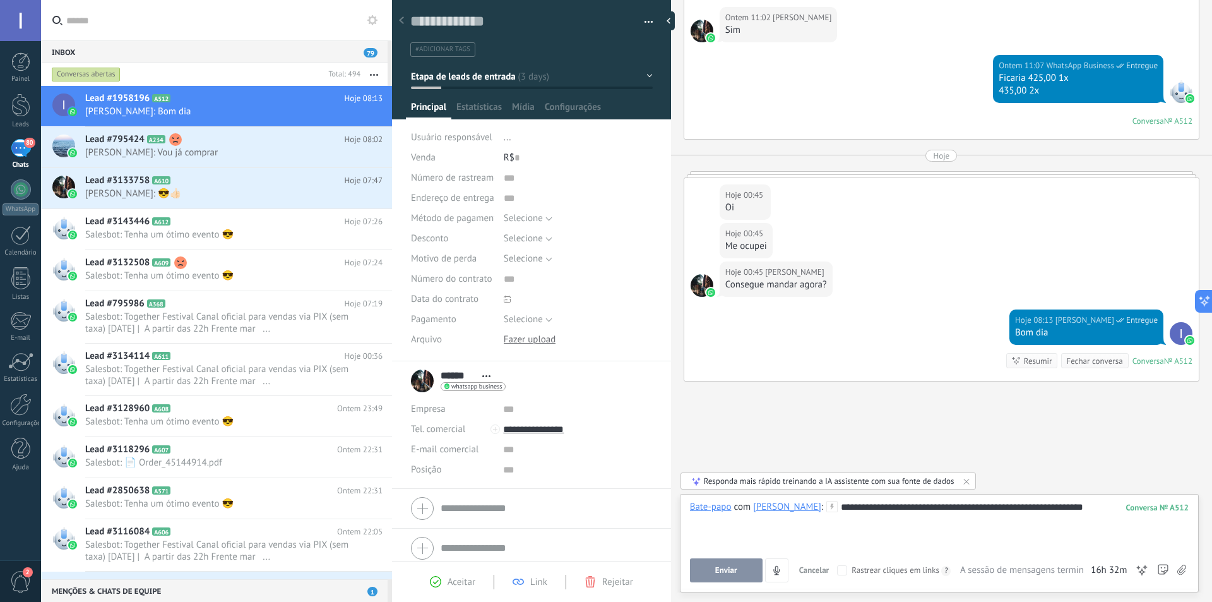
click at [732, 570] on span "Enviar" at bounding box center [726, 570] width 22 height 9
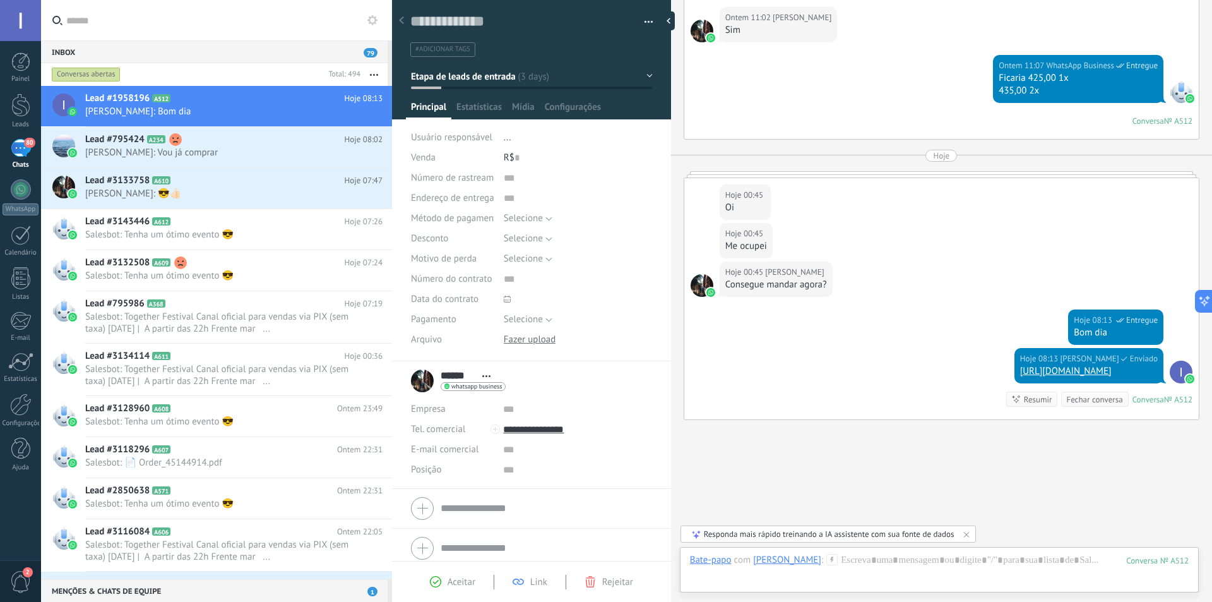
scroll to position [996, 0]
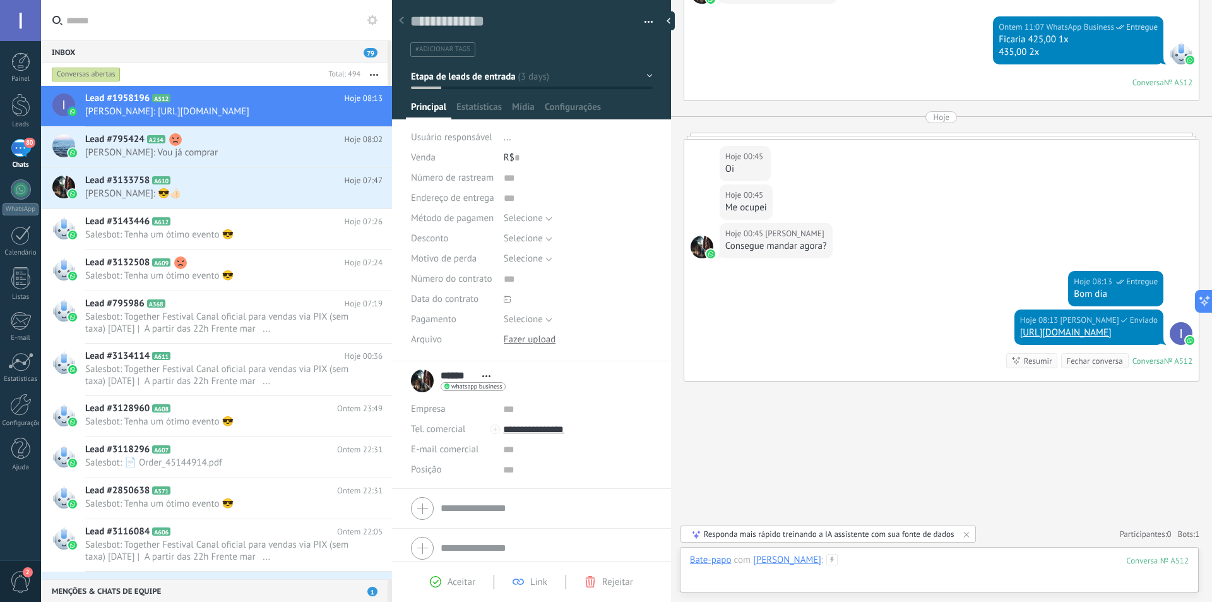
click at [858, 562] on div at bounding box center [939, 573] width 499 height 38
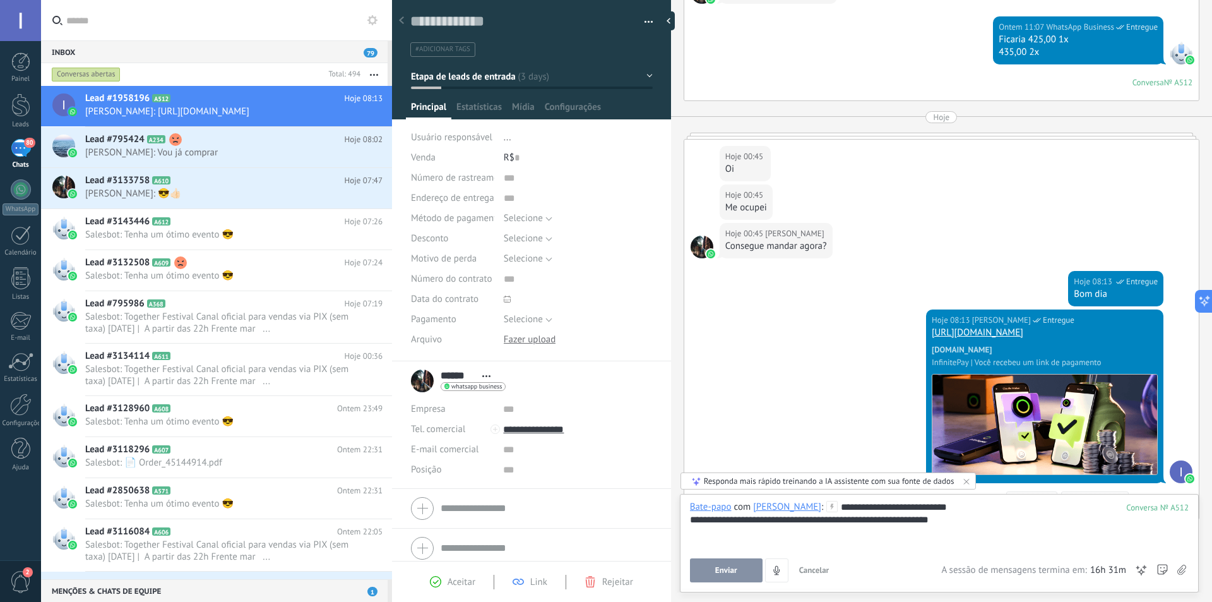
click at [722, 569] on span "Enviar" at bounding box center [726, 570] width 22 height 9
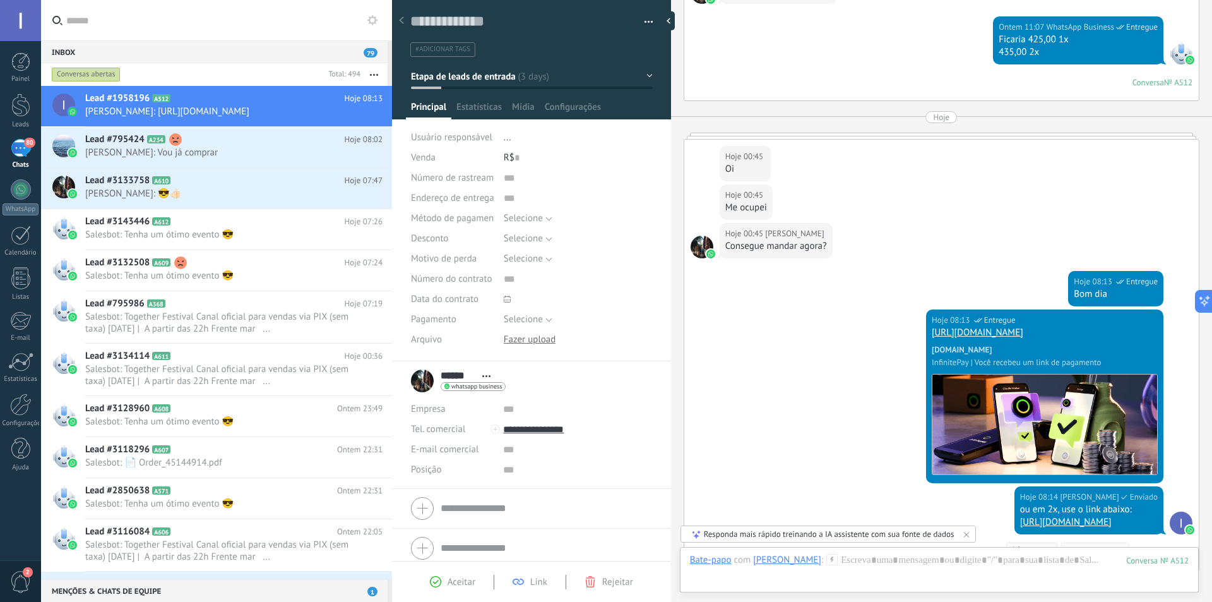
scroll to position [1185, 0]
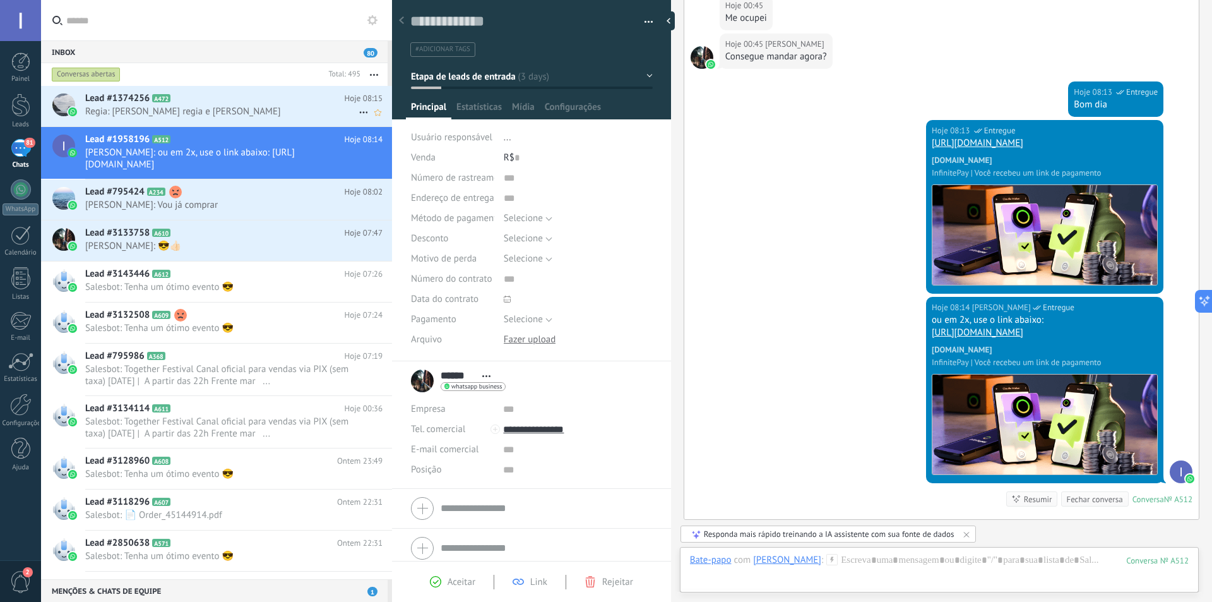
click at [206, 99] on h2 "Lead #1374256 A472" at bounding box center [214, 98] width 259 height 13
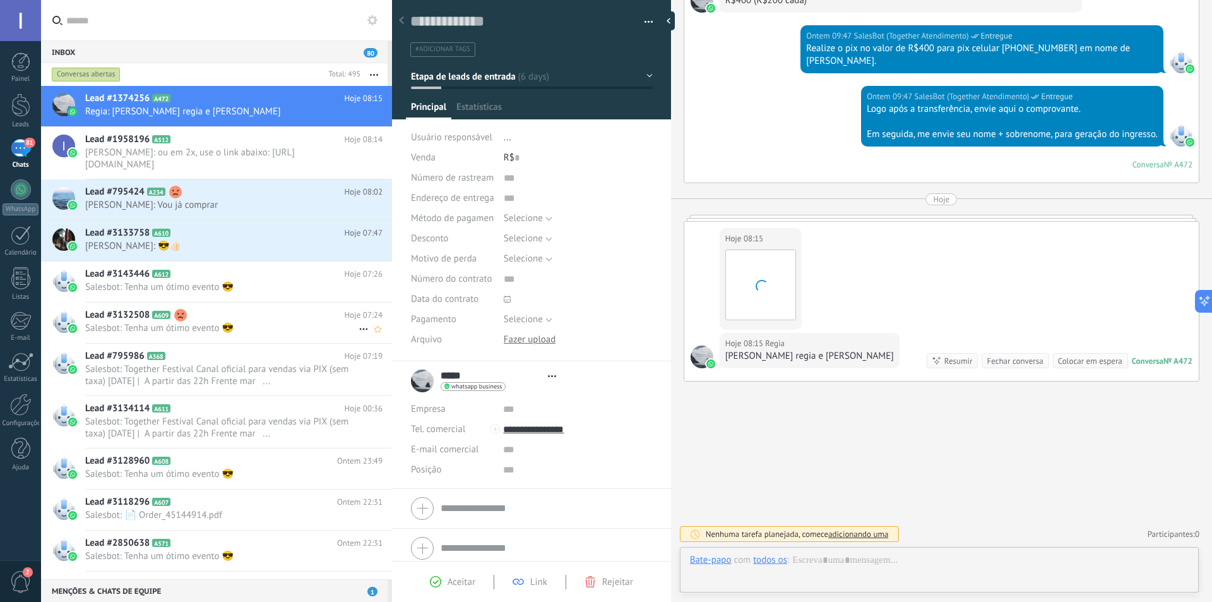
scroll to position [19, 0]
click at [232, 297] on div "Lead #3143446 A612 Hoje 07:26 Salesbot: Tenha um ótimo evento 😎" at bounding box center [238, 281] width 307 height 40
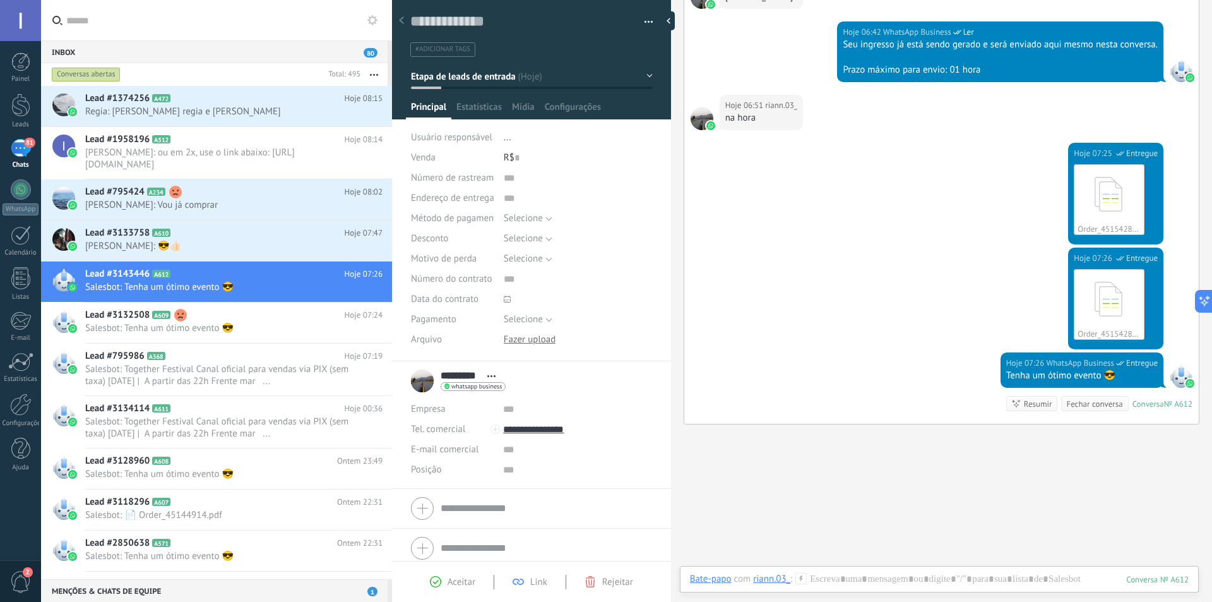
scroll to position [504, 0]
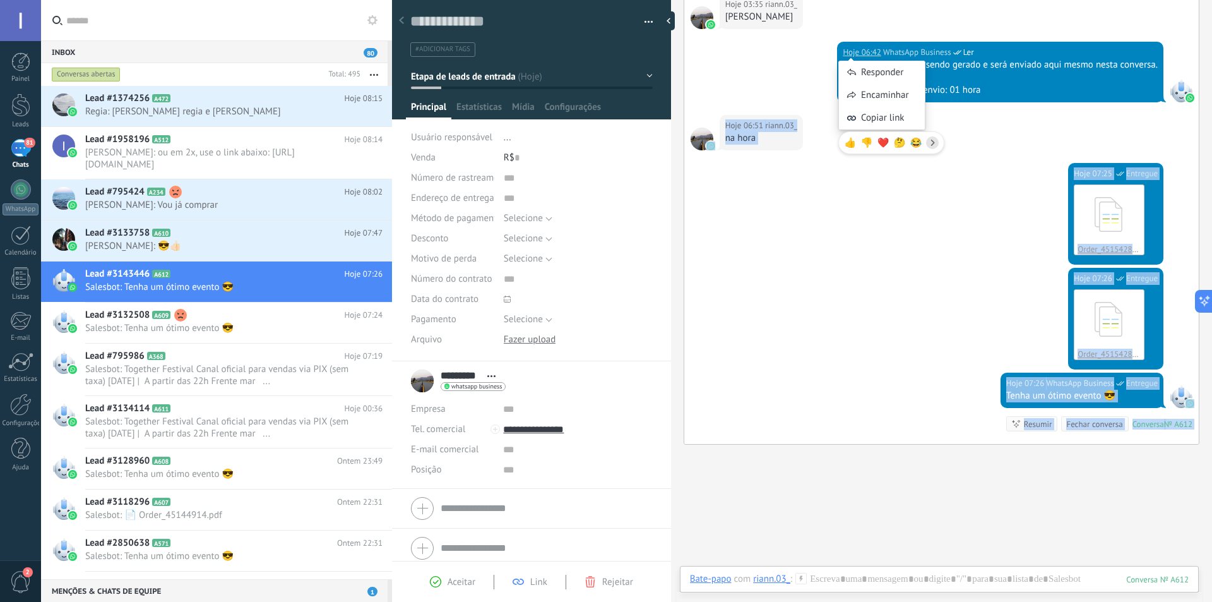
drag, startPoint x: 845, startPoint y: 48, endPoint x: 1021, endPoint y: 90, distance: 181.0
click at [1021, 90] on body ".abccls-1,.abccls-2{fill-rule:evenodd}.abccls-2{fill:#fff} .abfcls-1{fill:none}…" at bounding box center [606, 301] width 1212 height 602
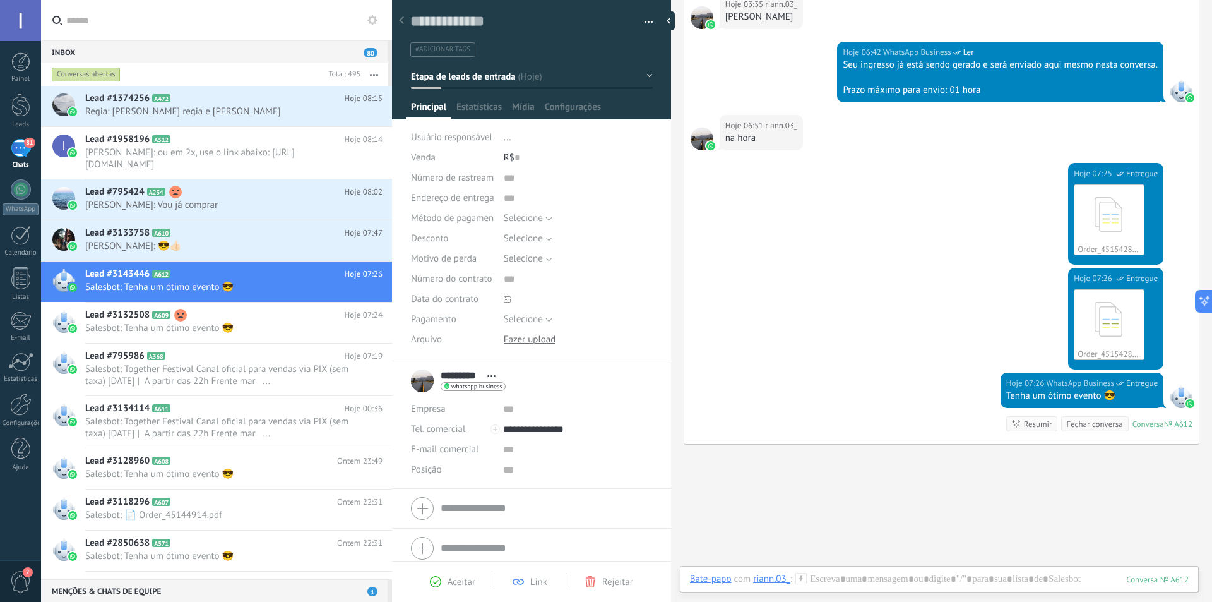
click at [1016, 83] on div at bounding box center [1000, 77] width 315 height 13
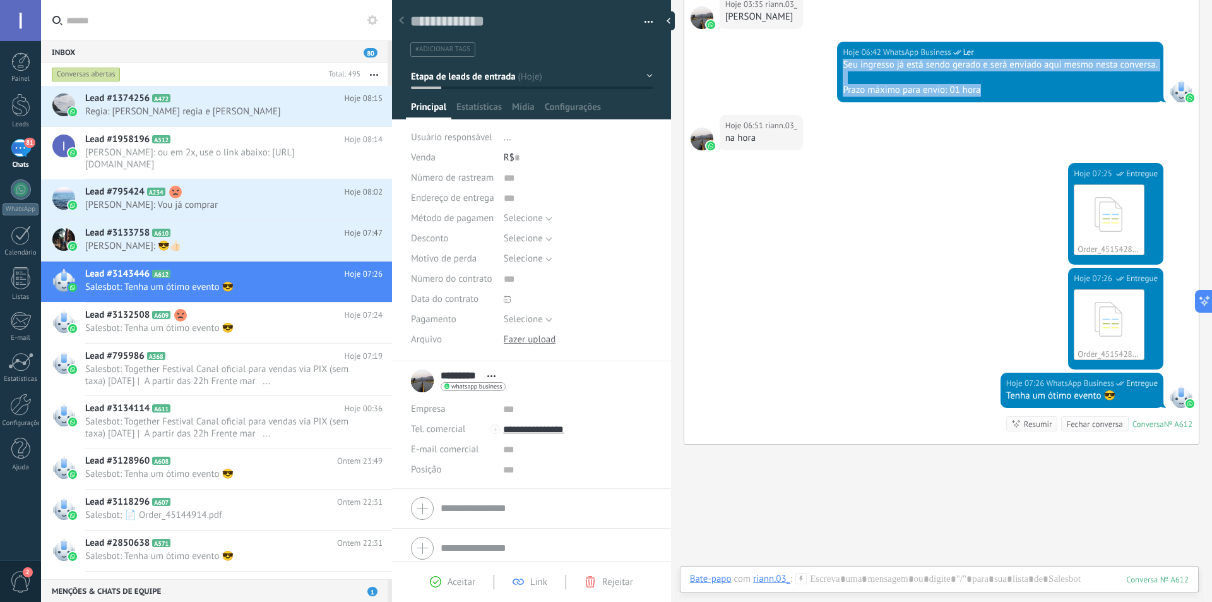
drag, startPoint x: 992, startPoint y: 88, endPoint x: 840, endPoint y: 71, distance: 152.5
click at [843, 71] on div "Seu ingresso já está sendo gerado e será enviado aqui mesmo nesta conversa. Pra…" at bounding box center [1000, 78] width 315 height 38
copy div "Seu ingresso já está sendo gerado e será enviado aqui mesmo nesta conversa. Pra…"
click at [254, 97] on h2 "Lead #1374256 A472" at bounding box center [214, 98] width 259 height 13
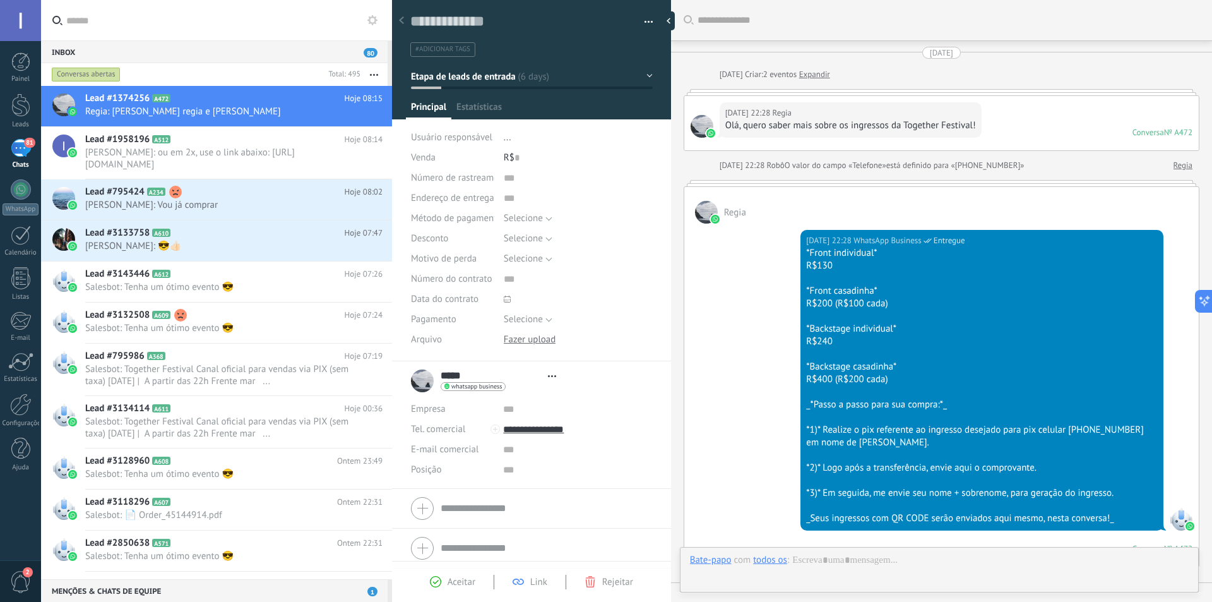
type textarea "**********"
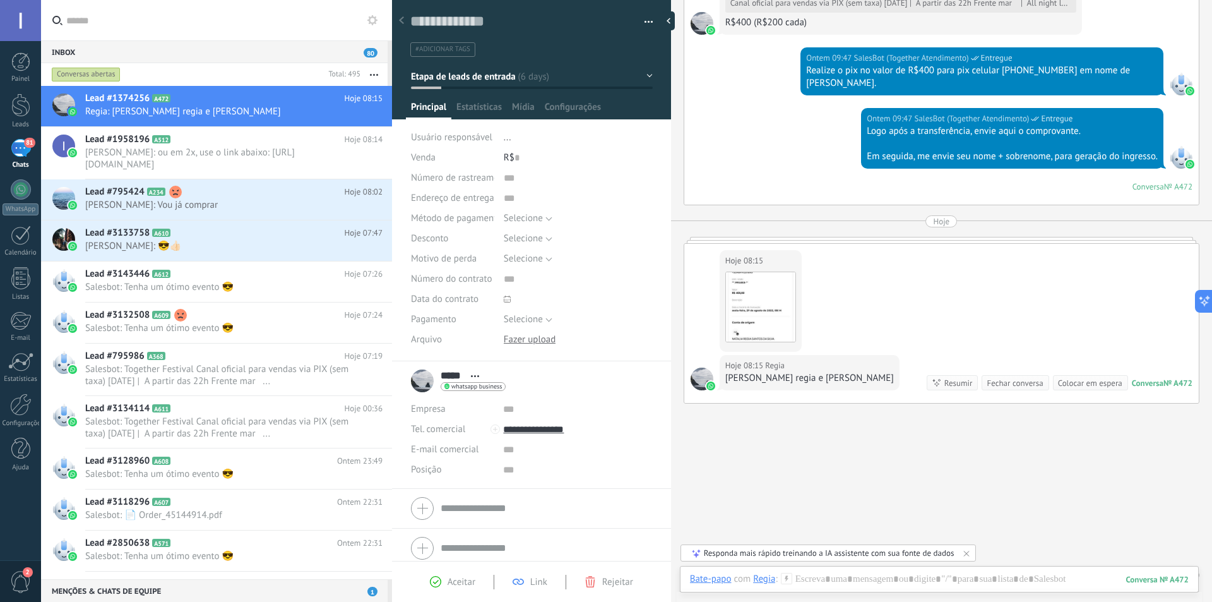
scroll to position [1061, 0]
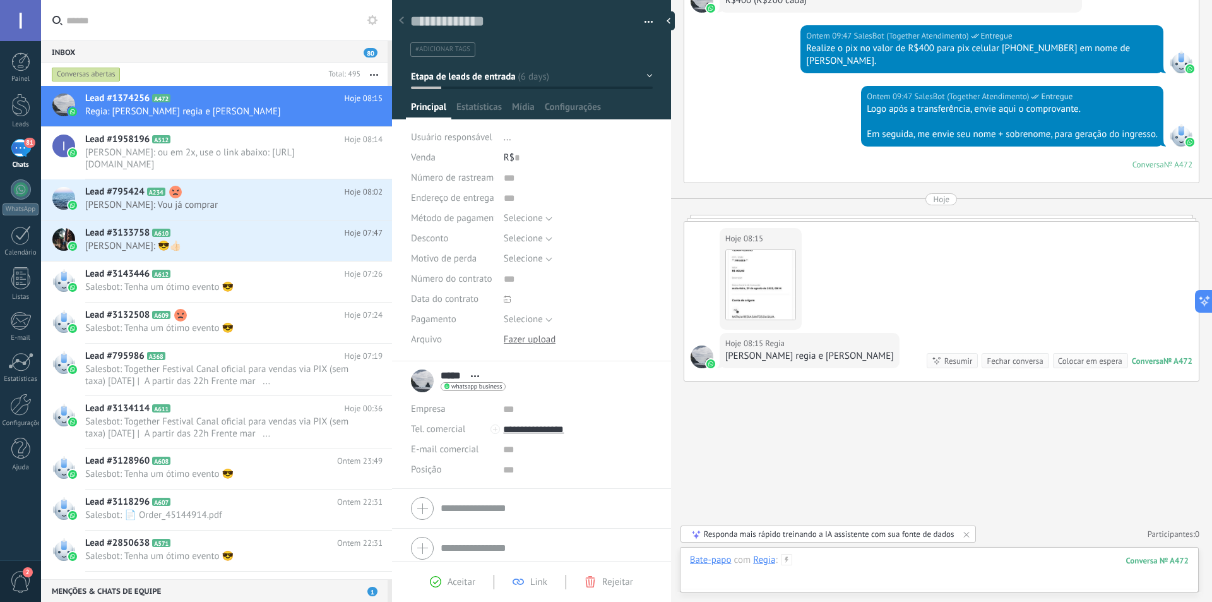
click at [900, 564] on div at bounding box center [939, 573] width 499 height 38
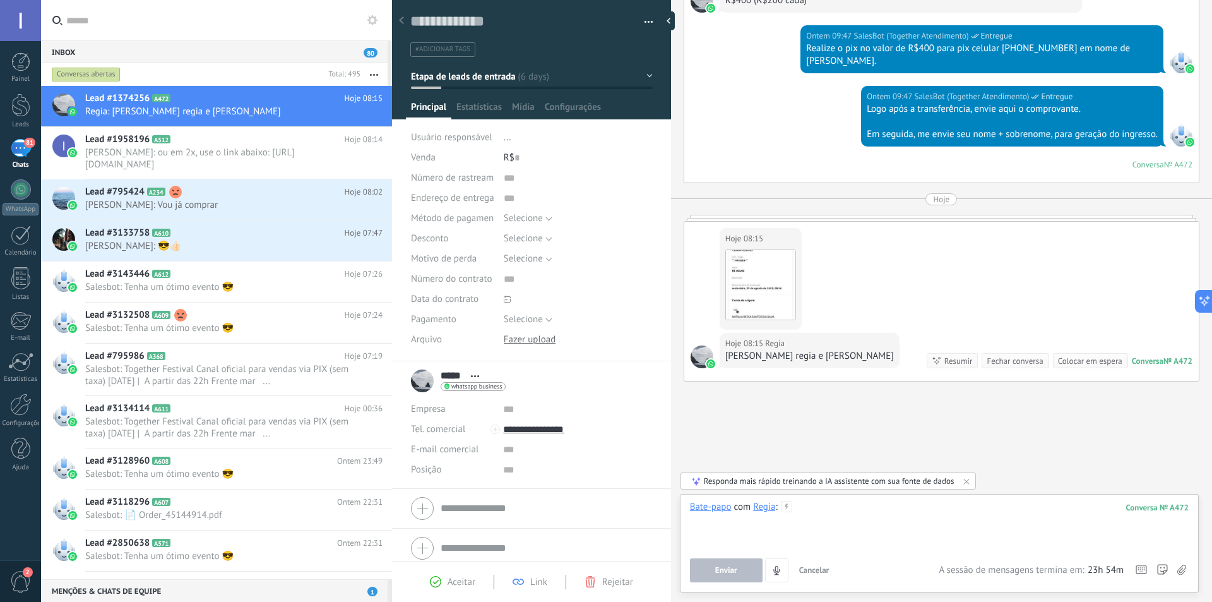
paste div
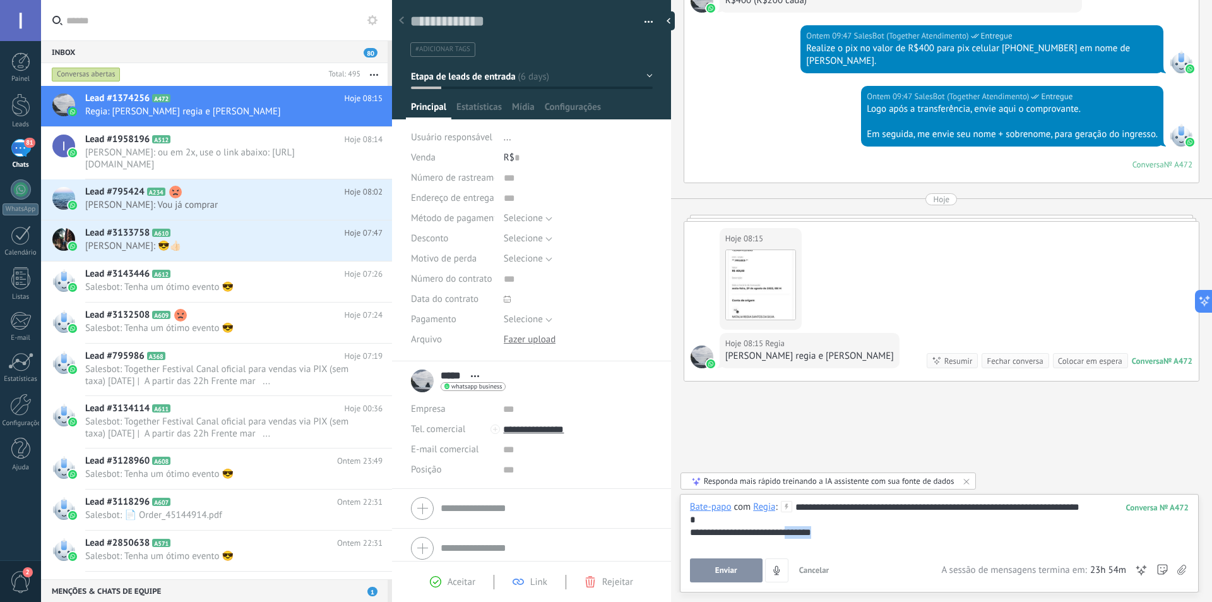
drag, startPoint x: 797, startPoint y: 533, endPoint x: 844, endPoint y: 537, distance: 47.6
click at [844, 537] on div "**********" at bounding box center [939, 532] width 499 height 13
click at [734, 563] on button "Enviar" at bounding box center [726, 570] width 73 height 24
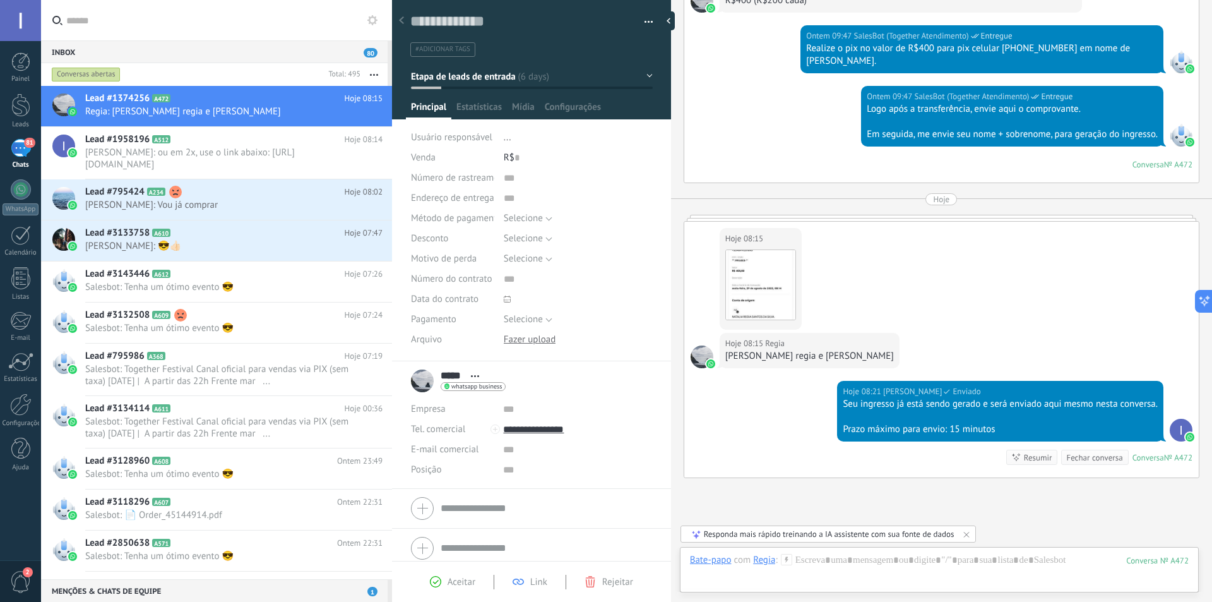
scroll to position [1157, 0]
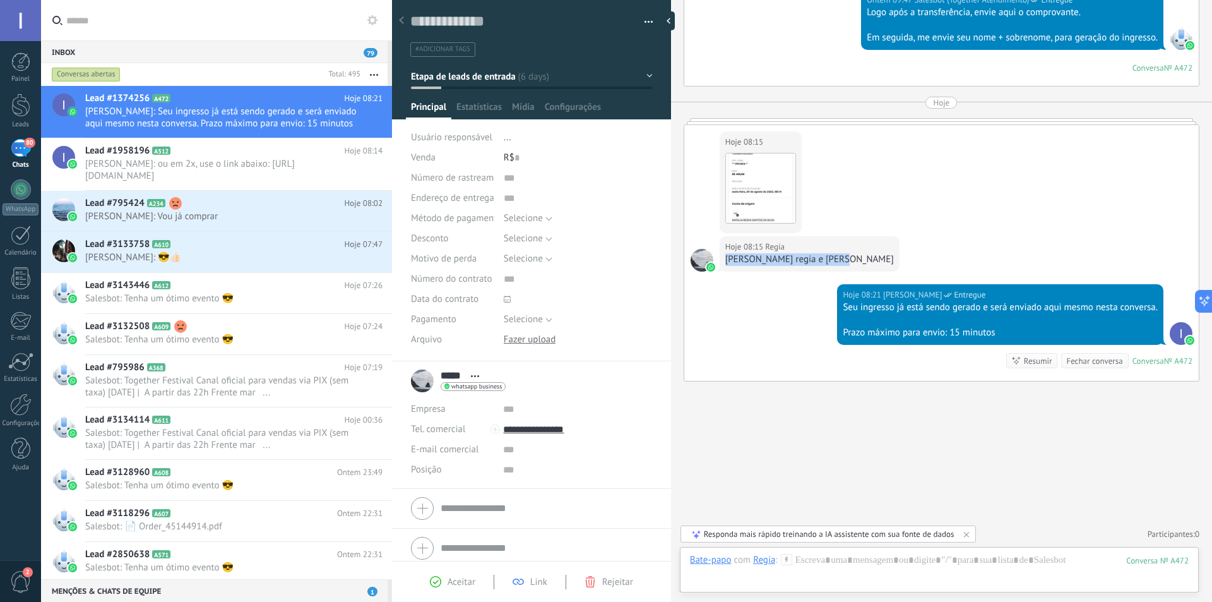
drag, startPoint x: 724, startPoint y: 258, endPoint x: 827, endPoint y: 266, distance: 103.2
click at [827, 266] on div "Hoje 08:15 Regia [PERSON_NAME] regia e [PERSON_NAME]" at bounding box center [810, 253] width 180 height 35
copy div "[PERSON_NAME] regia e [PERSON_NAME]"
